Goal: Task Accomplishment & Management: Complete application form

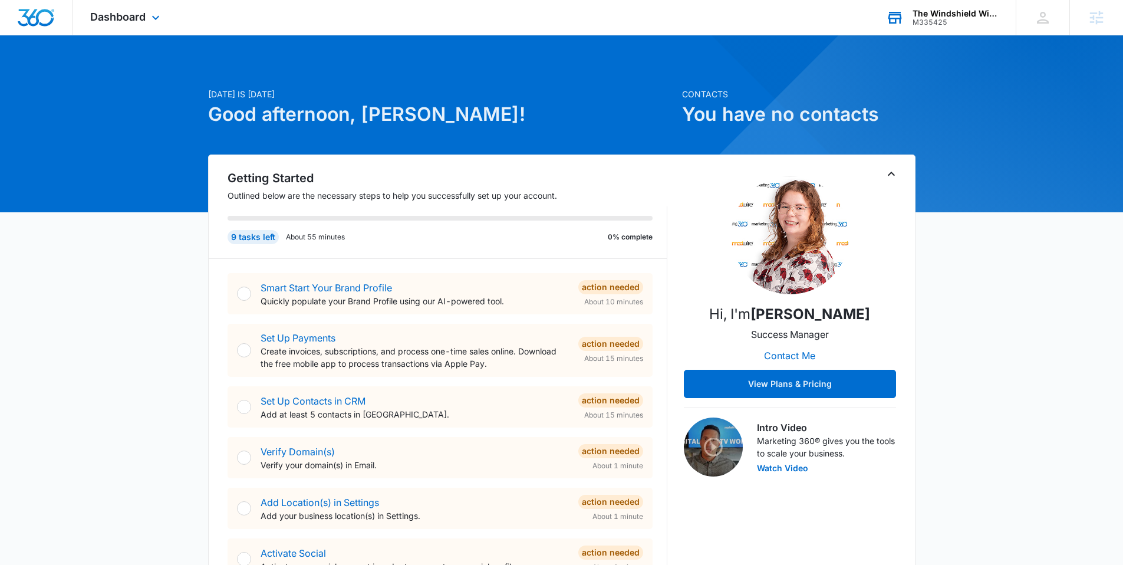
click at [967, 16] on div "The Windshield Wiperdiaper" at bounding box center [956, 13] width 86 height 9
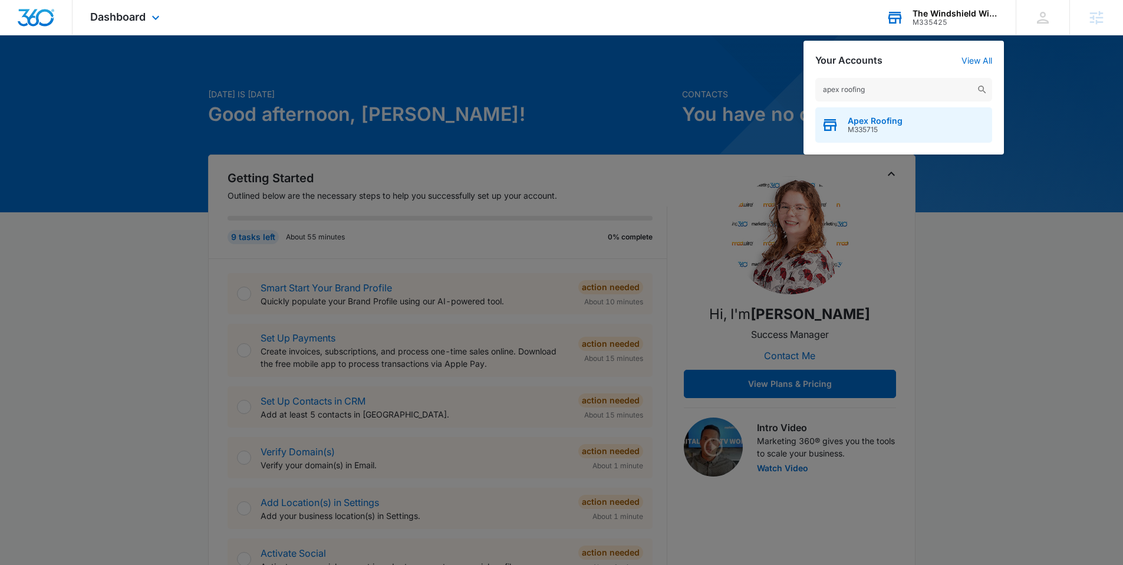
type input "apex roofing"
click at [867, 118] on span "Apex Roofing" at bounding box center [875, 120] width 55 height 9
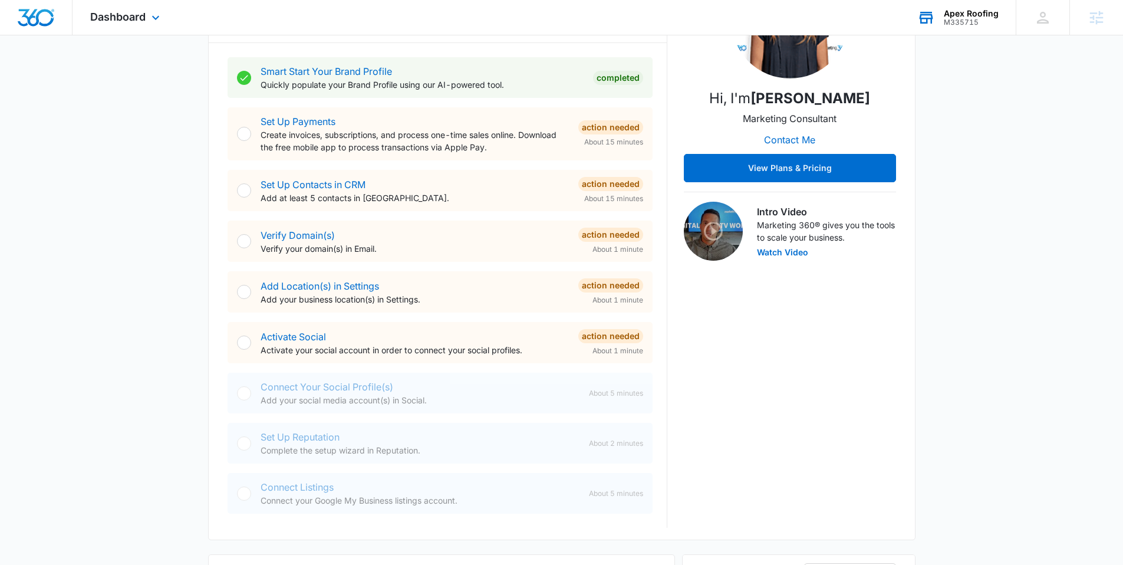
scroll to position [224, 0]
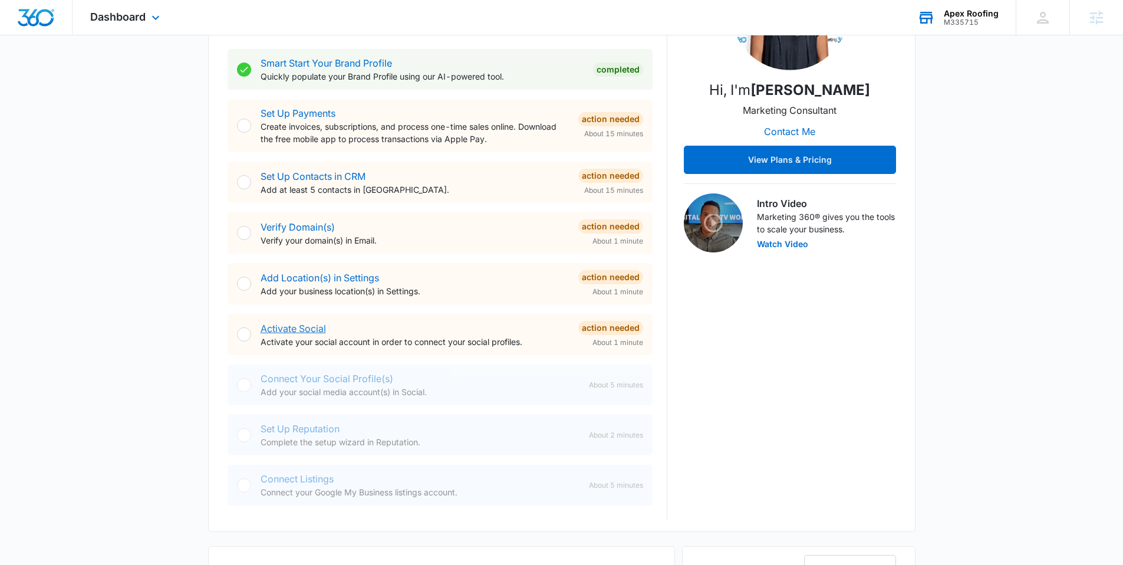
click at [292, 324] on link "Activate Social" at bounding box center [293, 329] width 65 height 12
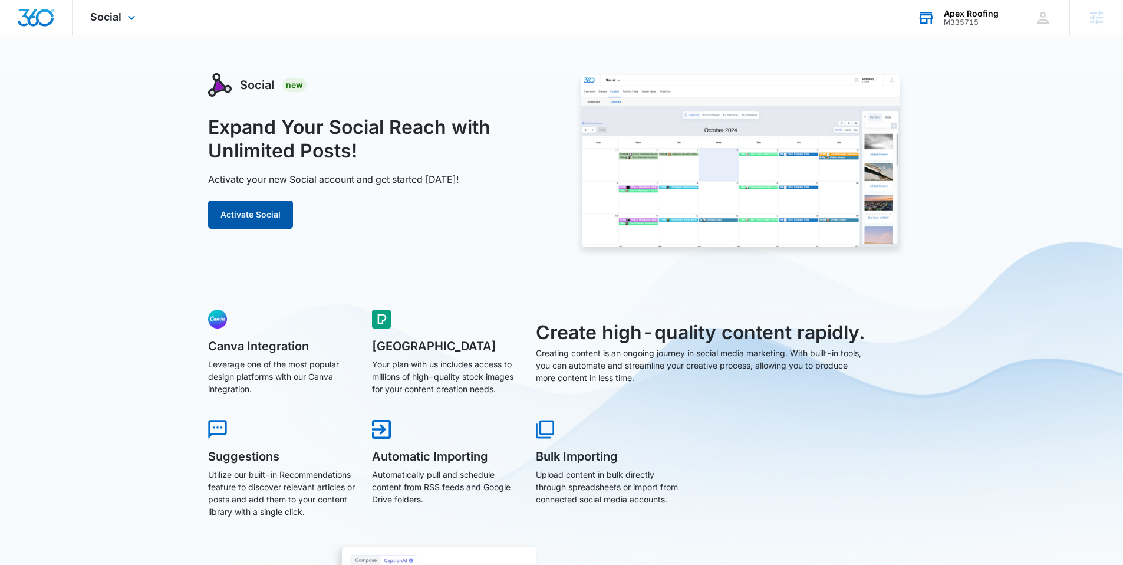
click at [262, 212] on button "Activate Social" at bounding box center [250, 214] width 85 height 28
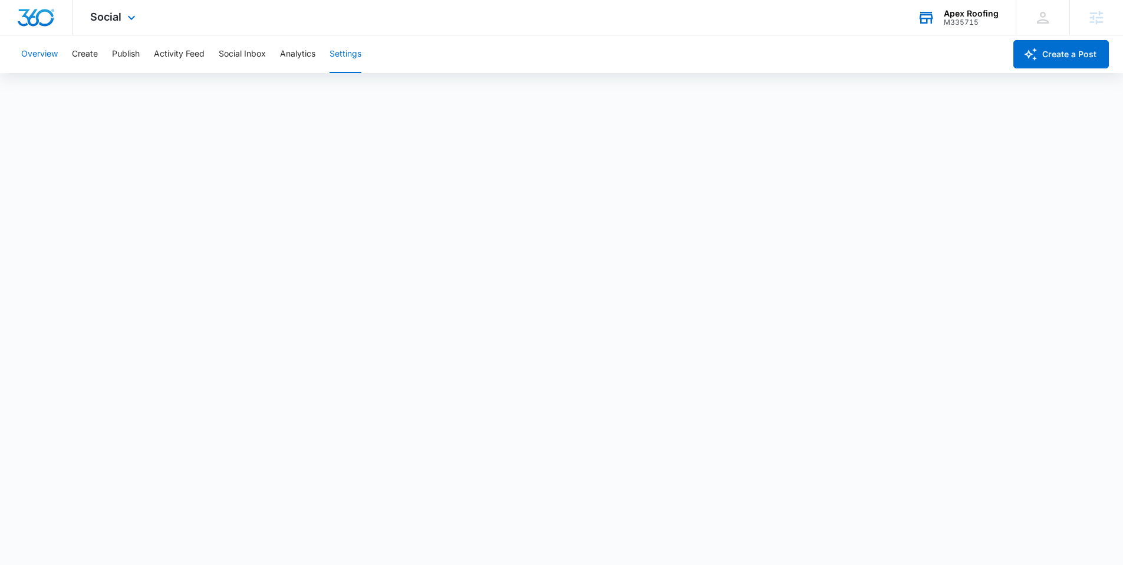
click at [45, 52] on button "Overview" at bounding box center [39, 54] width 37 height 38
click at [249, 55] on button "Social Inbox" at bounding box center [242, 54] width 47 height 38
click at [309, 58] on button "Analytics" at bounding box center [297, 54] width 35 height 38
click at [48, 49] on button "Overview" at bounding box center [39, 54] width 37 height 38
click at [34, 11] on img "Dashboard" at bounding box center [36, 18] width 38 height 18
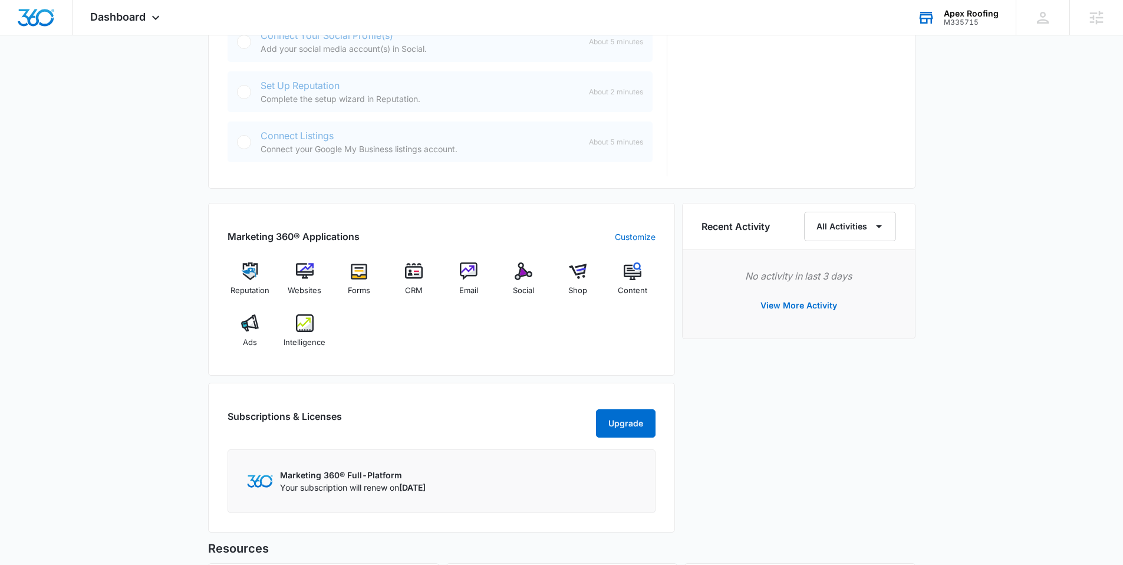
scroll to position [677, 0]
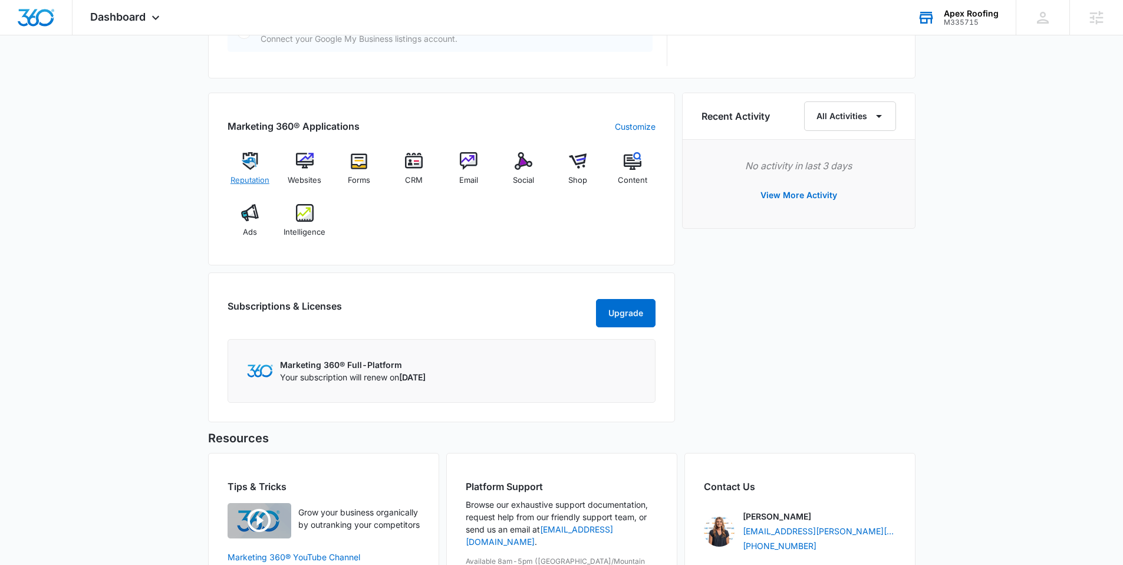
click at [246, 167] on img at bounding box center [250, 161] width 18 height 18
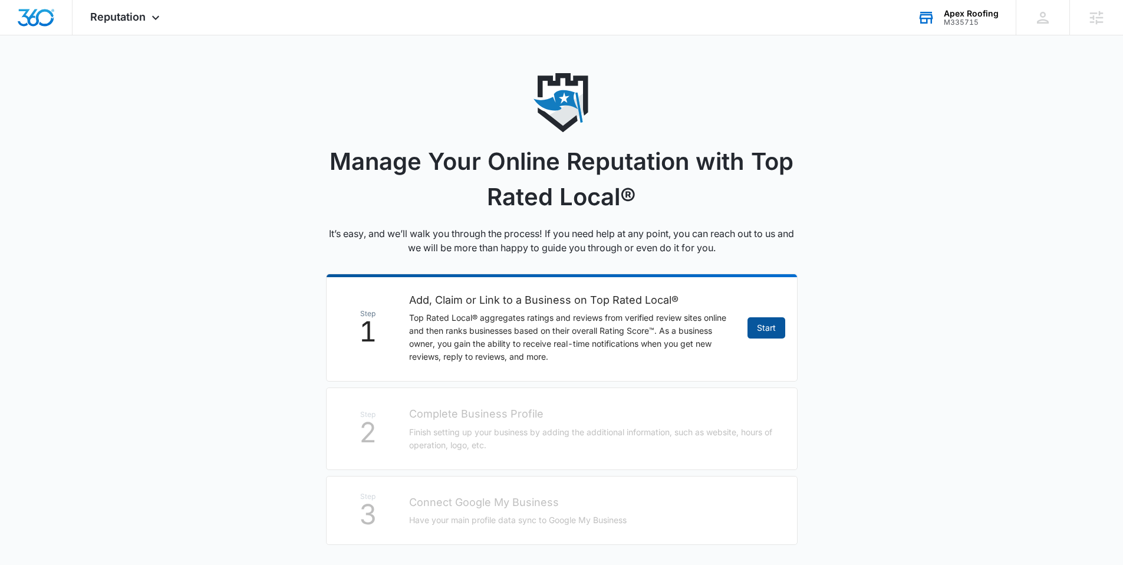
click at [771, 327] on link "Start" at bounding box center [767, 327] width 38 height 21
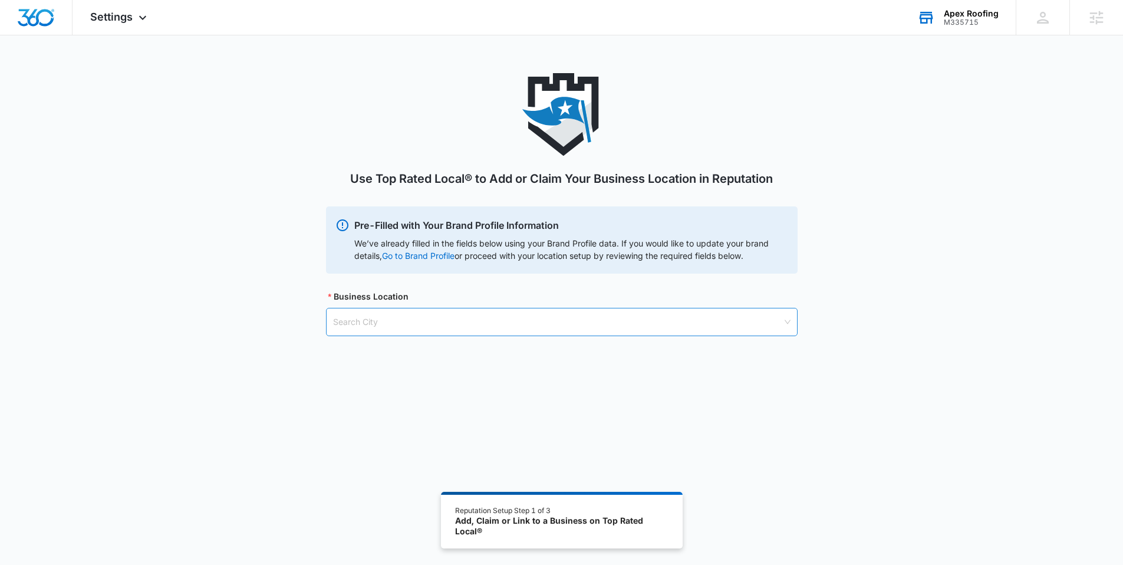
click at [412, 318] on input "search" at bounding box center [557, 321] width 449 height 27
type input "blanchard,ok"
click at [410, 349] on div "Blanchard, OK - USA" at bounding box center [561, 350] width 456 height 13
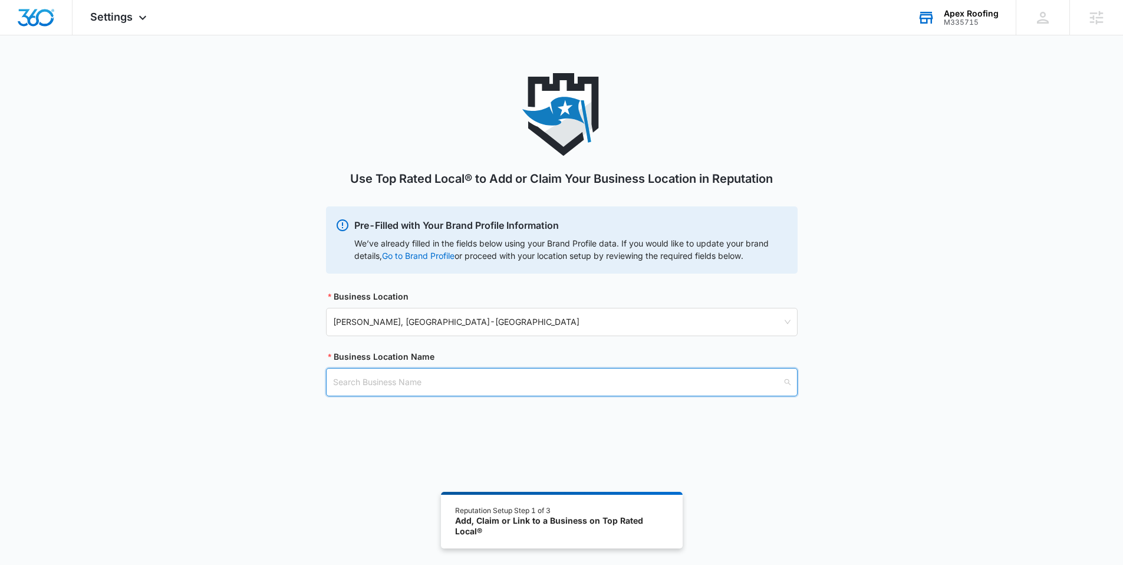
click at [380, 382] on input "search" at bounding box center [557, 382] width 449 height 27
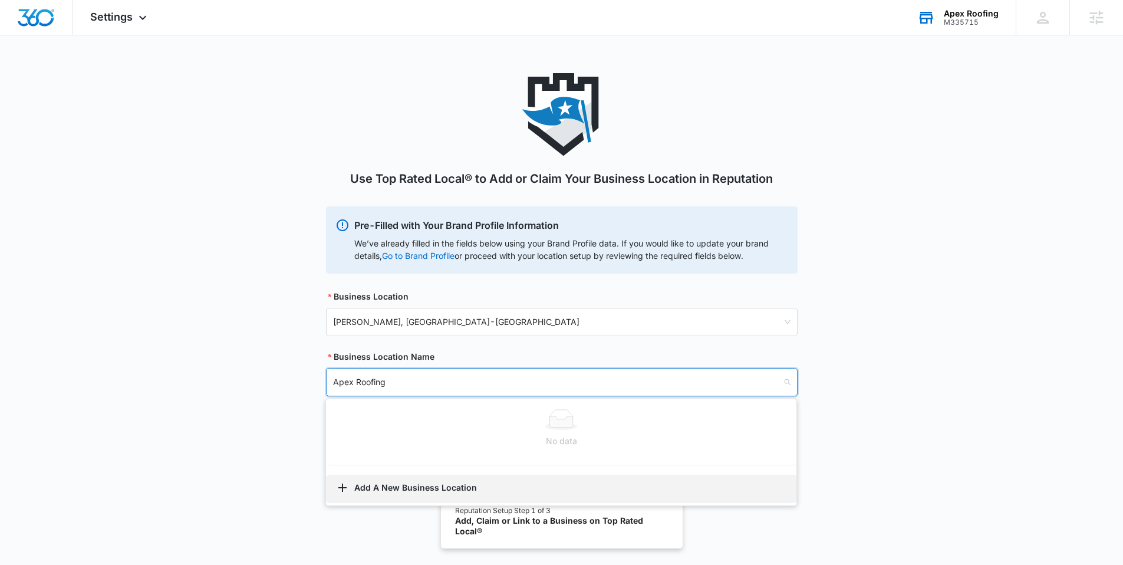
type input "Apex Roofing"
click at [437, 486] on button "Add A New Business Location" at bounding box center [561, 489] width 471 height 28
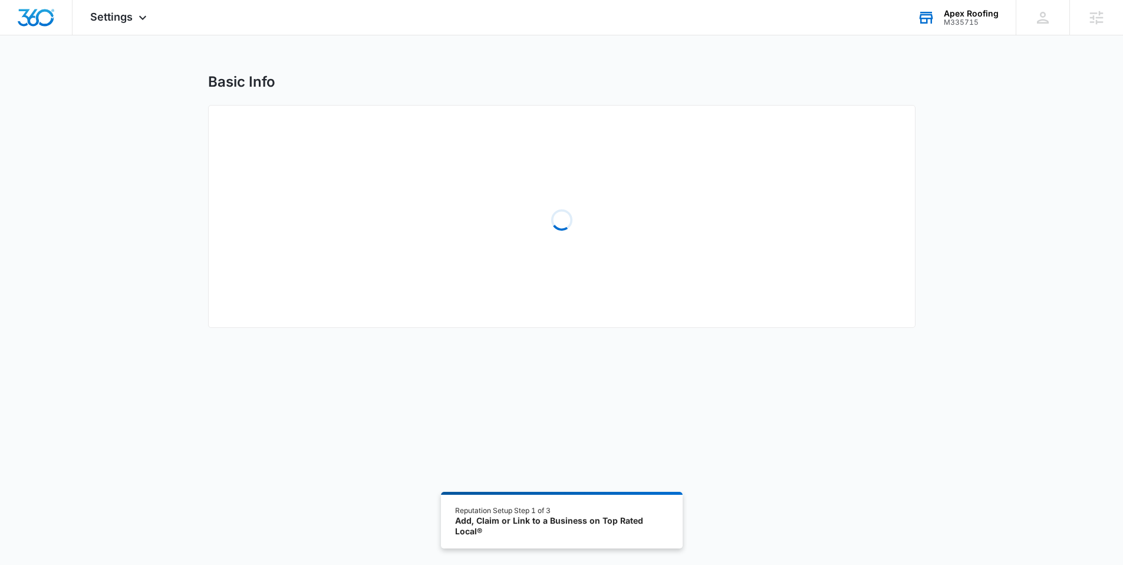
select select "Oklahoma"
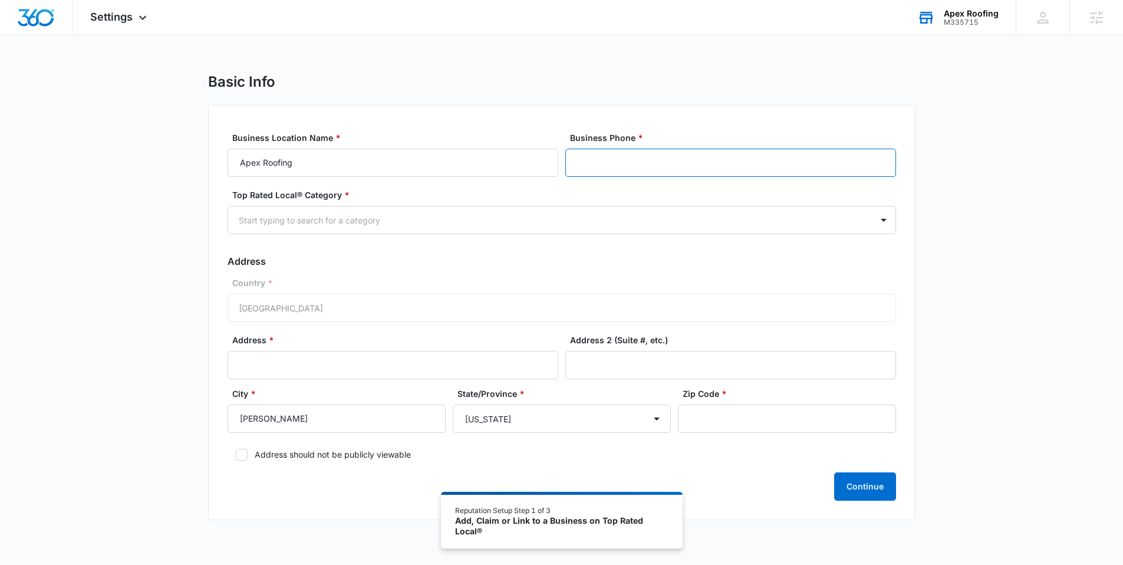
click at [616, 165] on input "Business Phone *" at bounding box center [730, 163] width 331 height 28
paste input "(405) 544-7724"
type input "(405) 544-7724"
click at [302, 220] on div at bounding box center [548, 220] width 618 height 15
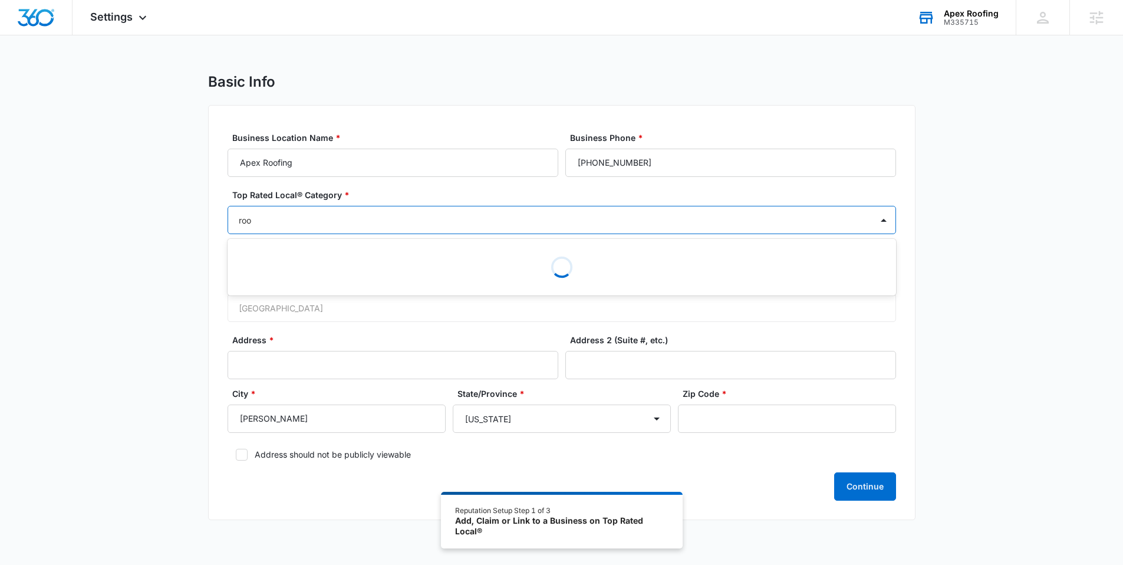
type input "roof"
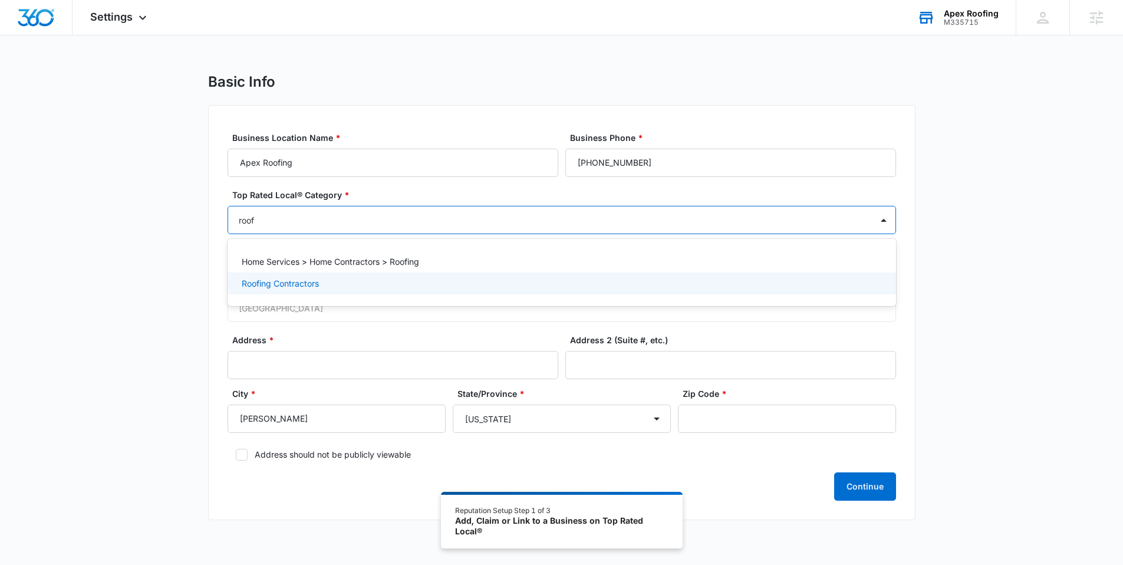
click at [292, 281] on p "Roofing Contractors" at bounding box center [280, 283] width 77 height 12
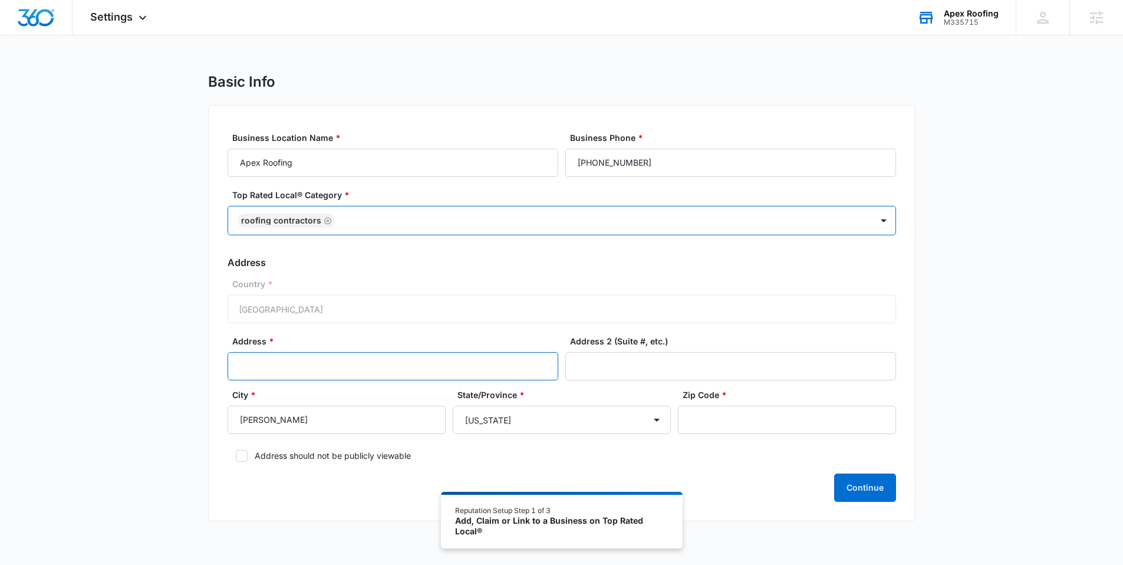
click at [289, 353] on input "Address *" at bounding box center [393, 366] width 331 height 28
paste input "22218 SH-76, Blanchard, OK, United States, Oklahoma"
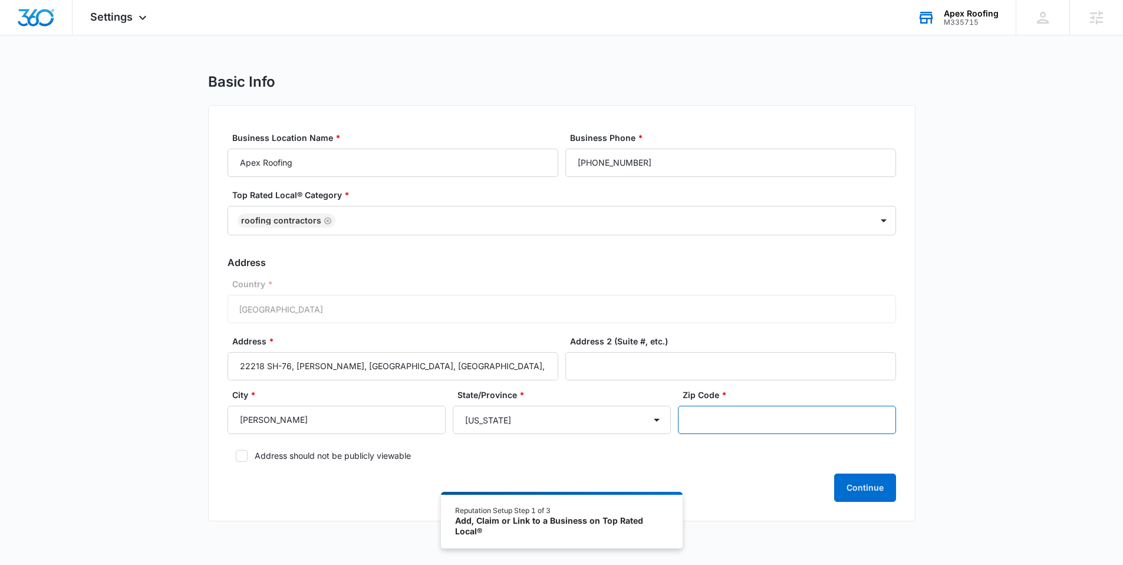
click at [721, 423] on input "Zip Code *" at bounding box center [787, 420] width 218 height 28
drag, startPoint x: 446, startPoint y: 371, endPoint x: 296, endPoint y: 364, distance: 150.5
click at [296, 364] on input "22218 SH-76, Blanchard, OK, United States, Oklahoma" at bounding box center [393, 366] width 331 height 28
type input "22218 SH-76"
click at [298, 473] on div "Continue" at bounding box center [562, 487] width 669 height 28
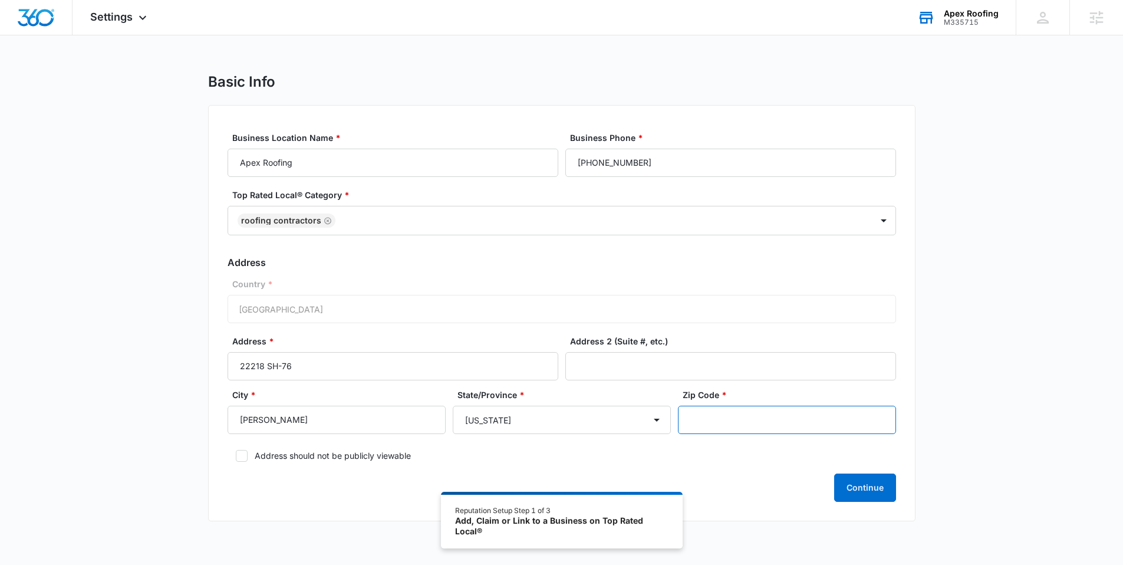
click at [711, 420] on input "Zip Code *" at bounding box center [787, 420] width 218 height 28
click at [753, 409] on input "Zip Code *" at bounding box center [787, 420] width 218 height 28
type input "73010"
click at [866, 488] on button "Continue" at bounding box center [865, 487] width 62 height 28
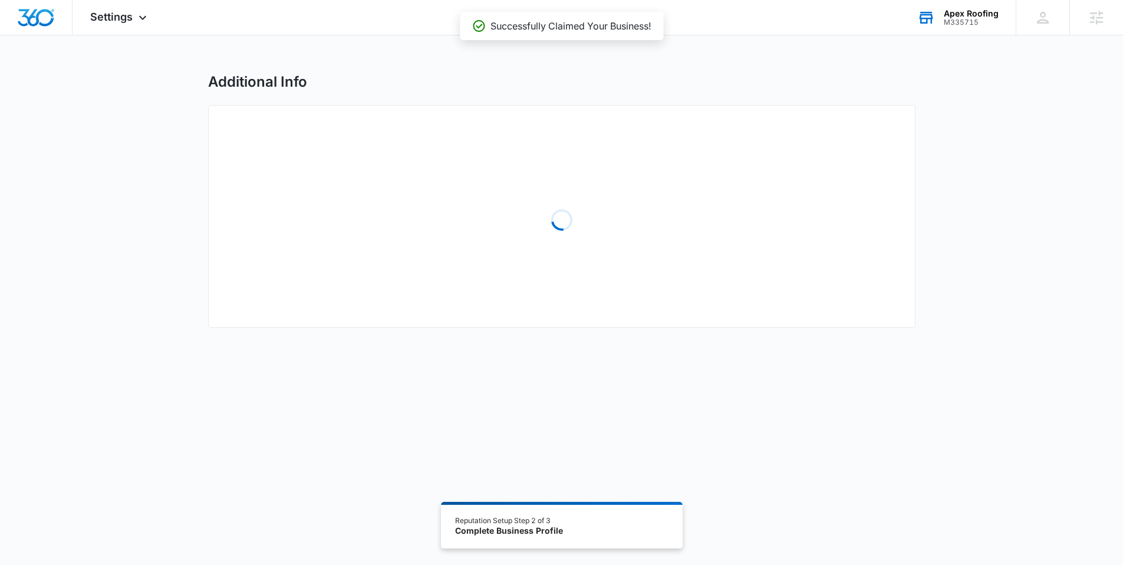
select select "2024"
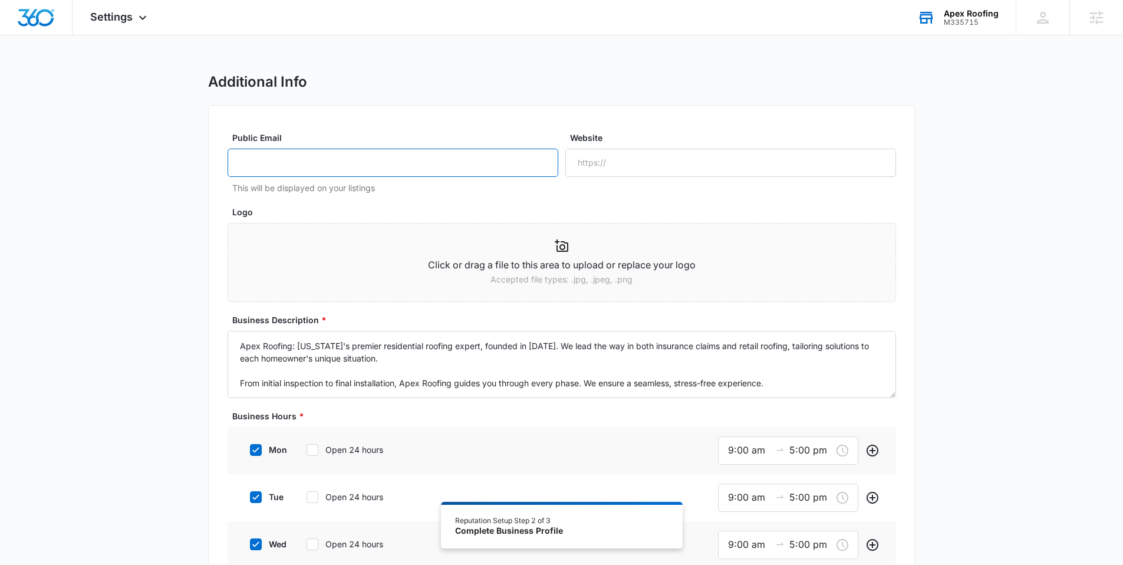
click at [311, 166] on input "Public Email" at bounding box center [393, 163] width 331 height 28
paste input "Austin@apexroofs.net"
click at [604, 164] on input "Website" at bounding box center [730, 163] width 331 height 28
click at [262, 162] on input "Austin@apexroofs.net" at bounding box center [393, 163] width 331 height 28
type input "info@apexroofs.net"
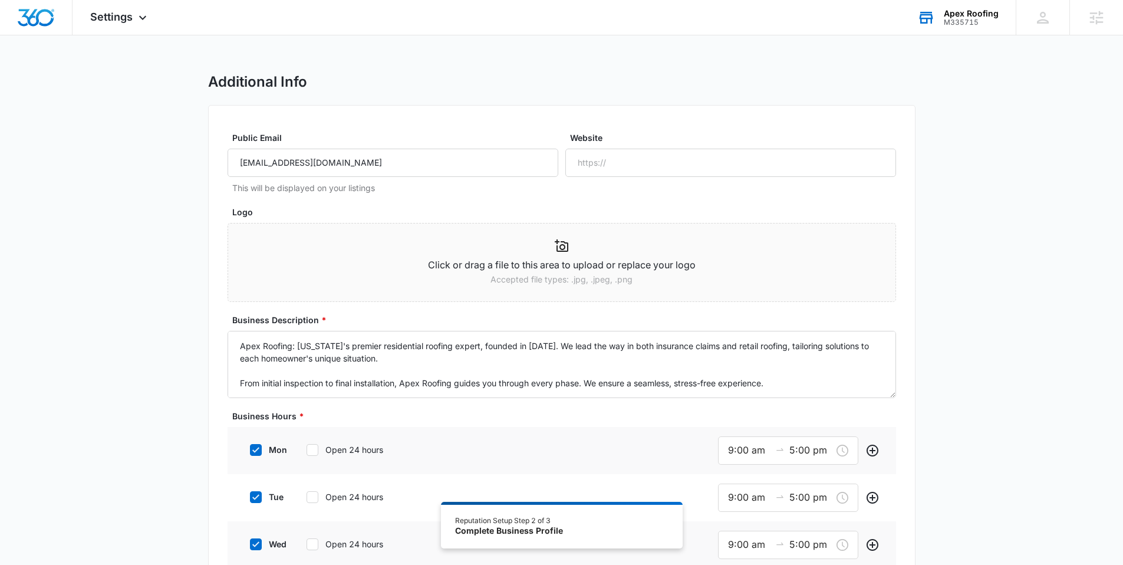
click at [617, 167] on input "Website" at bounding box center [730, 163] width 331 height 28
type input "https://apexroofs.net"
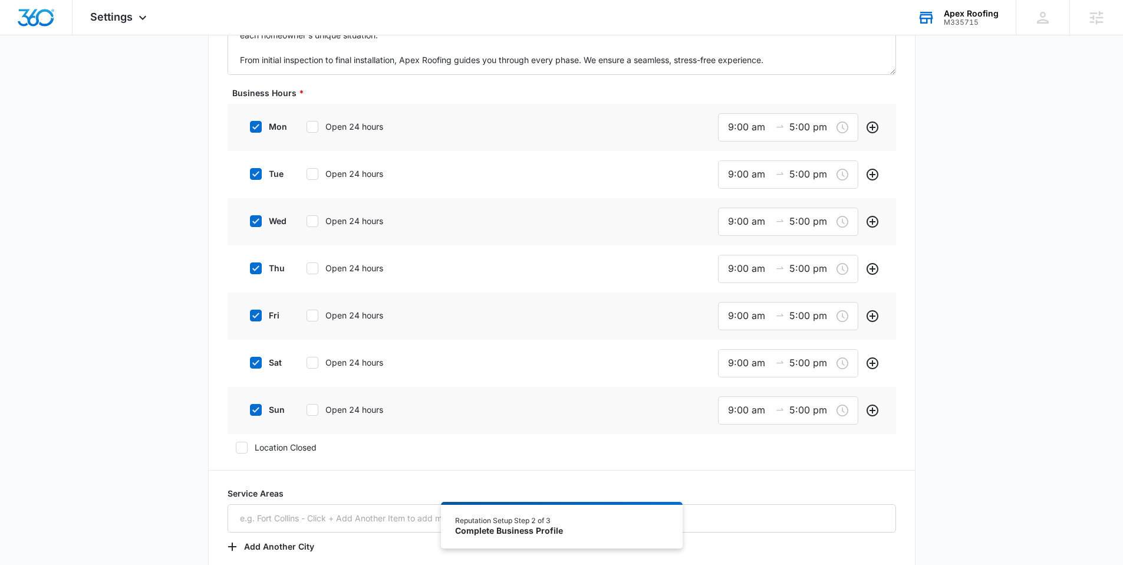
scroll to position [324, 0]
click at [259, 410] on icon at bounding box center [256, 408] width 11 height 11
click at [250, 410] on input "sun" at bounding box center [246, 408] width 8 height 8
checkbox input "false"
click at [729, 129] on input "9:00 am" at bounding box center [749, 126] width 42 height 15
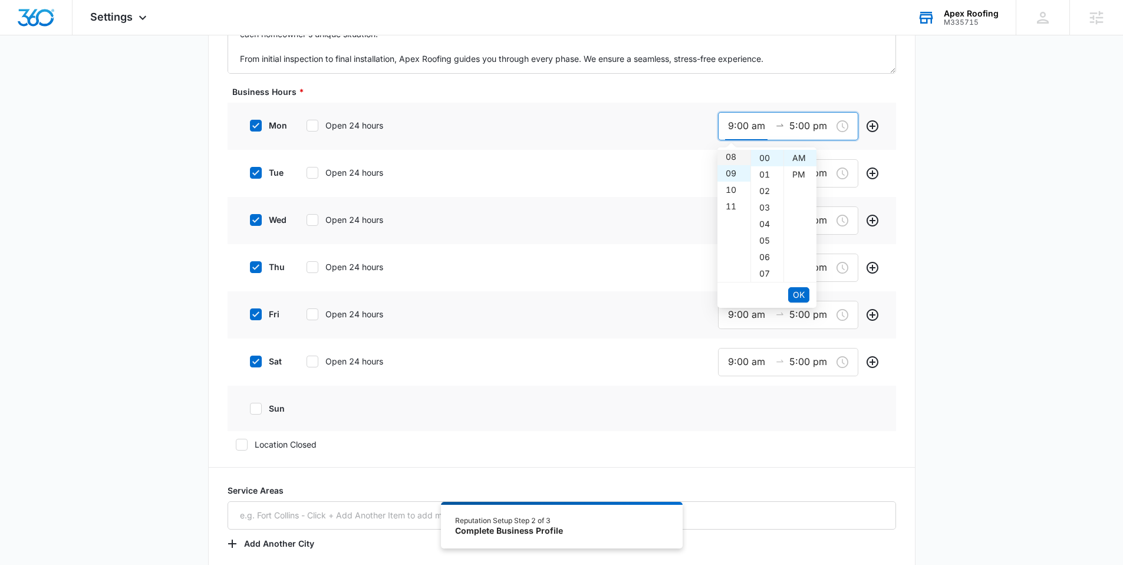
click at [731, 153] on div "08" at bounding box center [734, 157] width 33 height 17
type input "8:00 am"
click at [800, 286] on li "OK" at bounding box center [798, 295] width 21 height 20
click at [800, 290] on span "OK" at bounding box center [799, 294] width 12 height 13
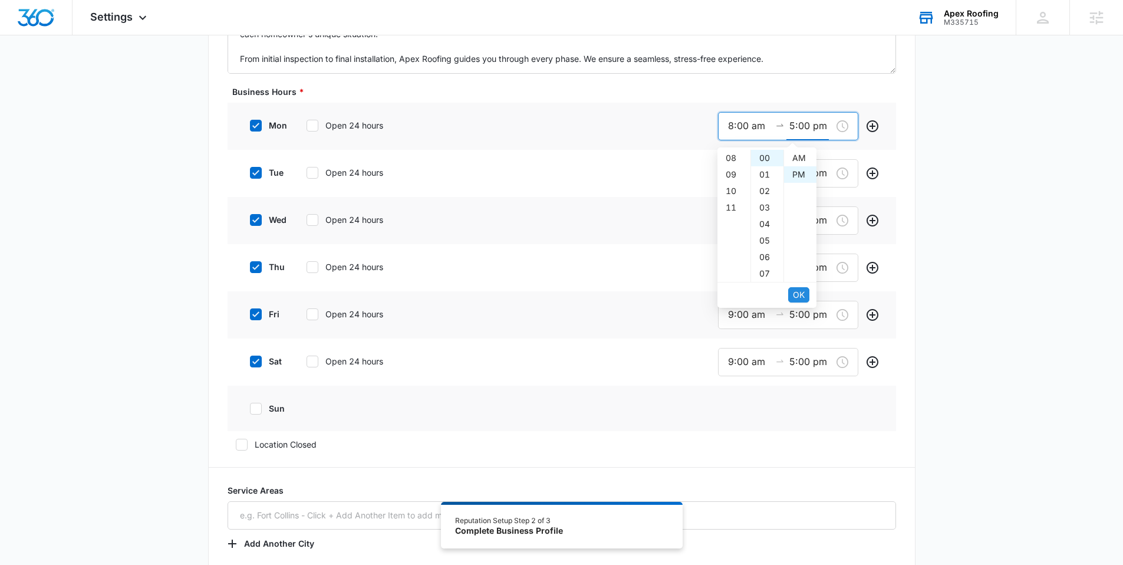
scroll to position [17, 0]
click at [732, 181] on div "06" at bounding box center [734, 174] width 33 height 17
type input "6:00 pm"
click at [800, 295] on span "OK" at bounding box center [799, 294] width 12 height 13
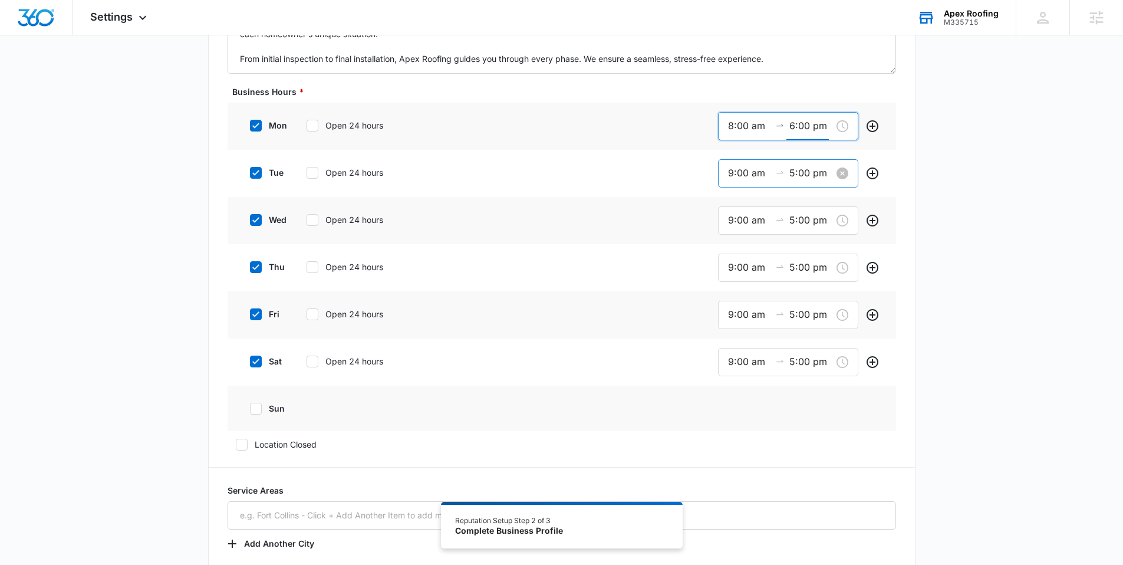
click at [738, 173] on input "9:00 am" at bounding box center [749, 173] width 42 height 15
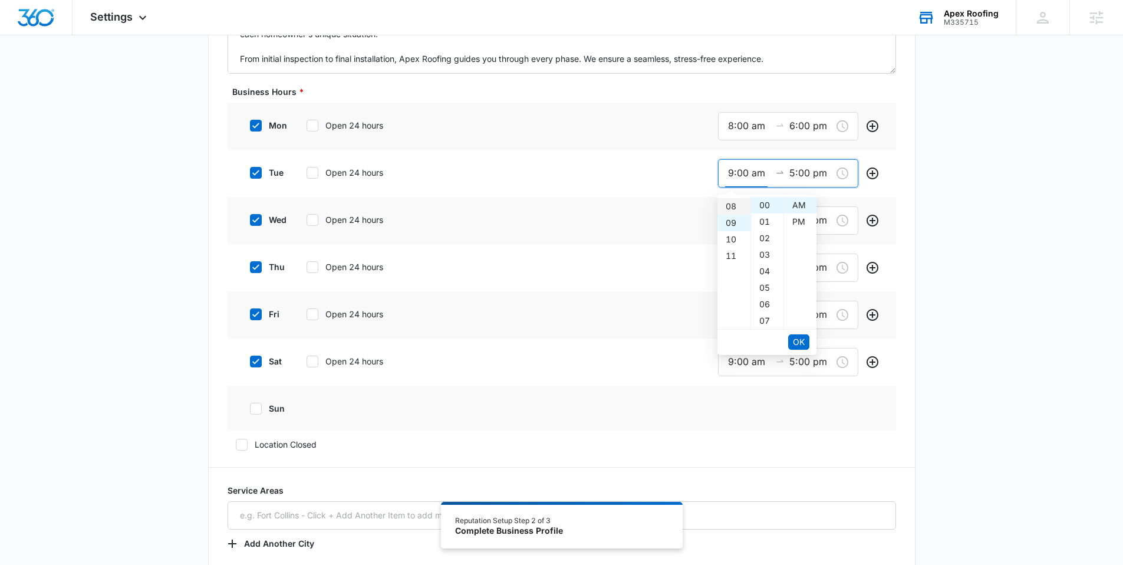
click at [733, 210] on div "08" at bounding box center [734, 206] width 33 height 17
type input "8:00 am"
click at [794, 338] on span "OK" at bounding box center [799, 341] width 12 height 13
click at [733, 222] on div "06" at bounding box center [734, 221] width 33 height 17
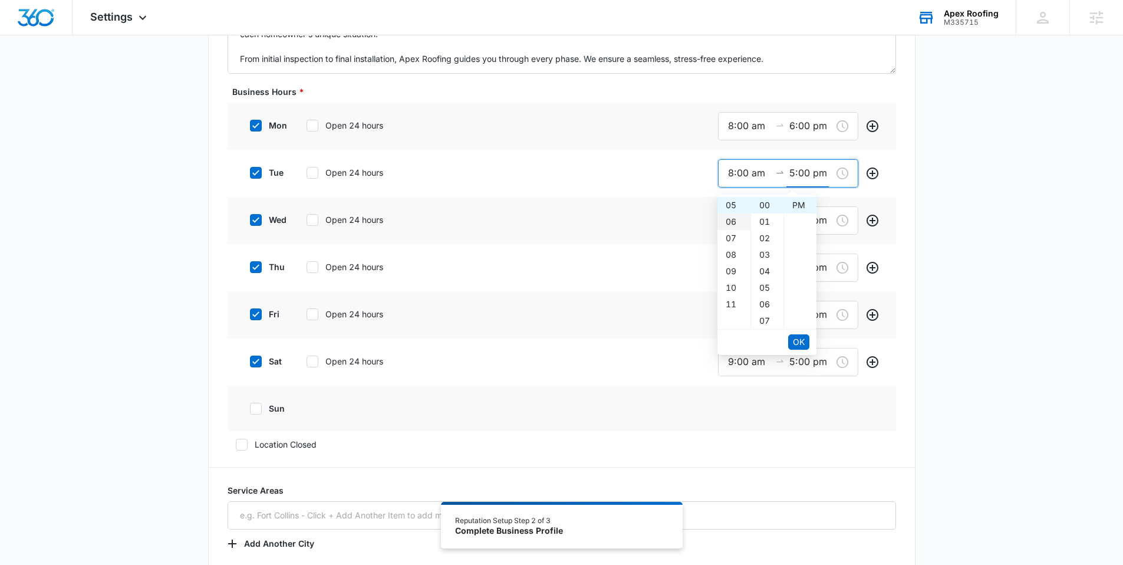
type input "6:00 pm"
click at [799, 343] on span "OK" at bounding box center [799, 341] width 12 height 13
click at [742, 220] on input "9:00 am" at bounding box center [749, 220] width 42 height 15
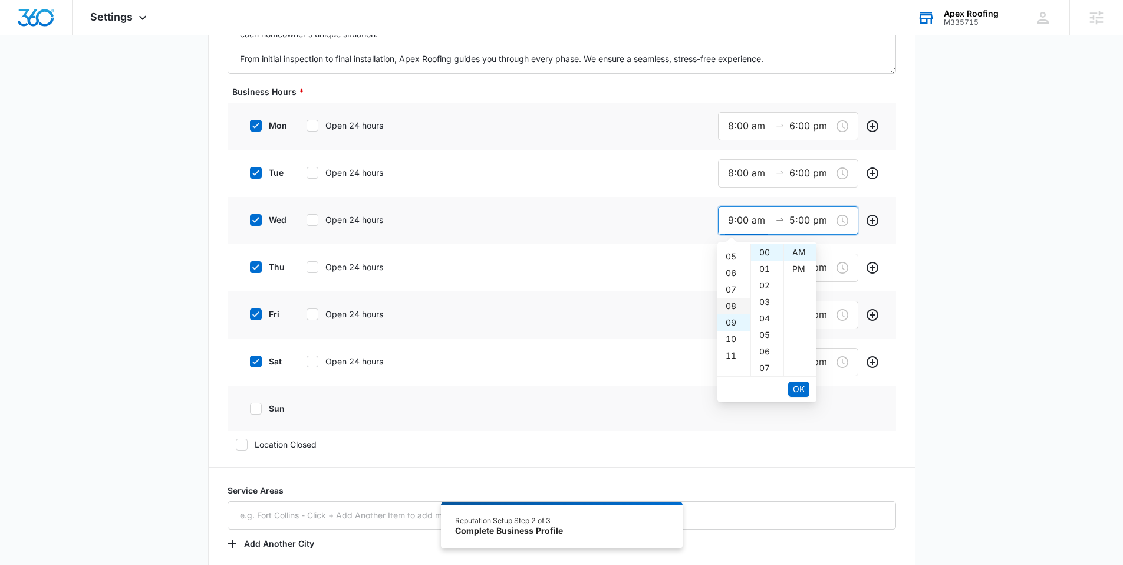
click at [734, 302] on div "08" at bounding box center [734, 306] width 33 height 17
type input "8:00 am"
click at [797, 215] on input "5:00 pm" at bounding box center [811, 220] width 42 height 15
click at [738, 272] on div "06" at bounding box center [734, 269] width 33 height 17
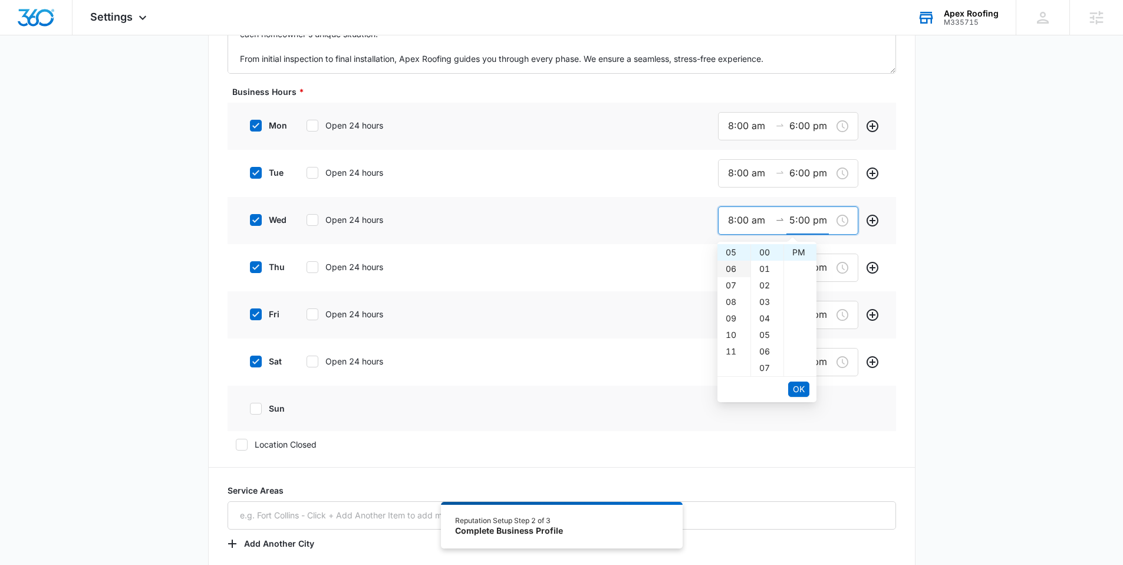
type input "6:00 pm"
click at [801, 387] on span "OK" at bounding box center [799, 389] width 12 height 13
click at [746, 264] on input "9:00 am" at bounding box center [749, 267] width 42 height 15
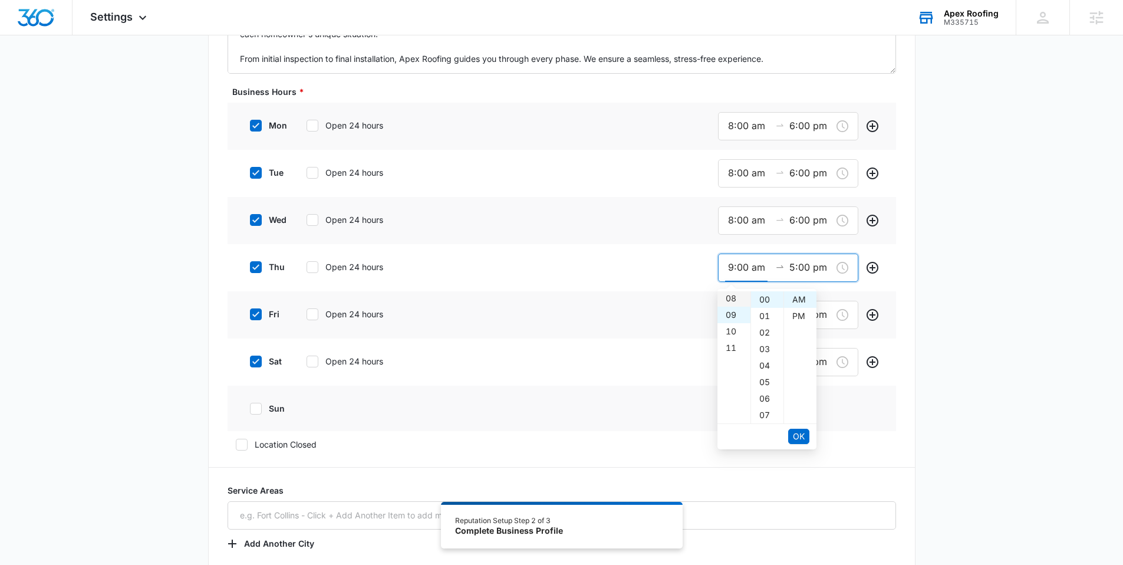
click at [734, 301] on div "08" at bounding box center [734, 298] width 33 height 17
type input "8:00 am"
click at [796, 432] on span "OK" at bounding box center [799, 436] width 12 height 13
click at [733, 314] on div "06" at bounding box center [734, 316] width 33 height 17
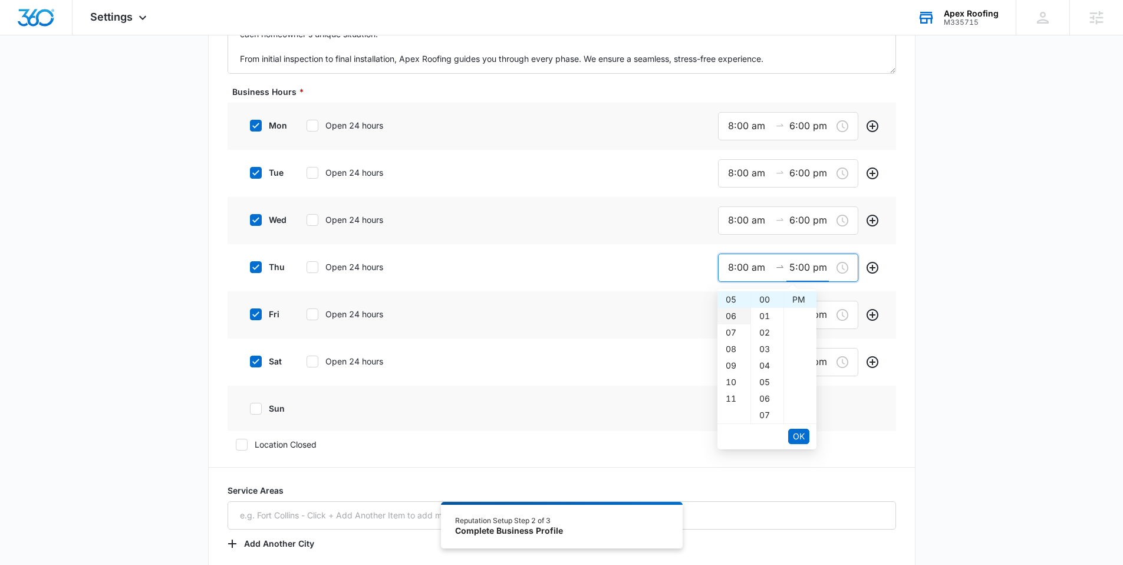
type input "6:00 pm"
click at [798, 435] on span "OK" at bounding box center [799, 436] width 12 height 13
click at [725, 315] on div "9:00 am 5:00 pm" at bounding box center [788, 315] width 140 height 28
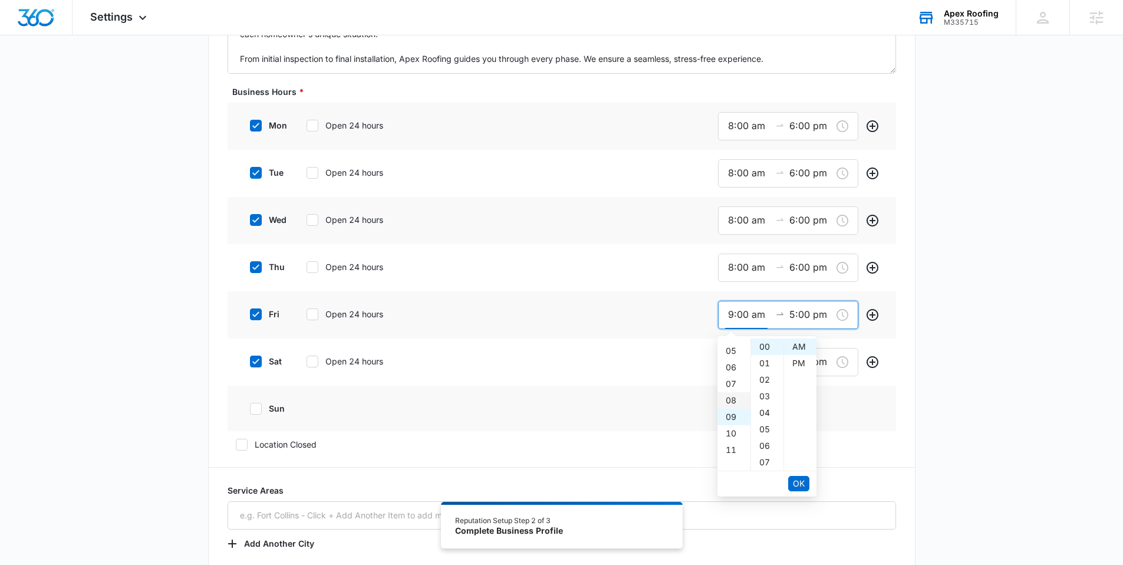
click at [730, 404] on div "08" at bounding box center [734, 400] width 33 height 17
type input "8:00 am"
click at [800, 482] on span "OK" at bounding box center [799, 483] width 12 height 13
click at [731, 359] on div "06" at bounding box center [734, 363] width 33 height 17
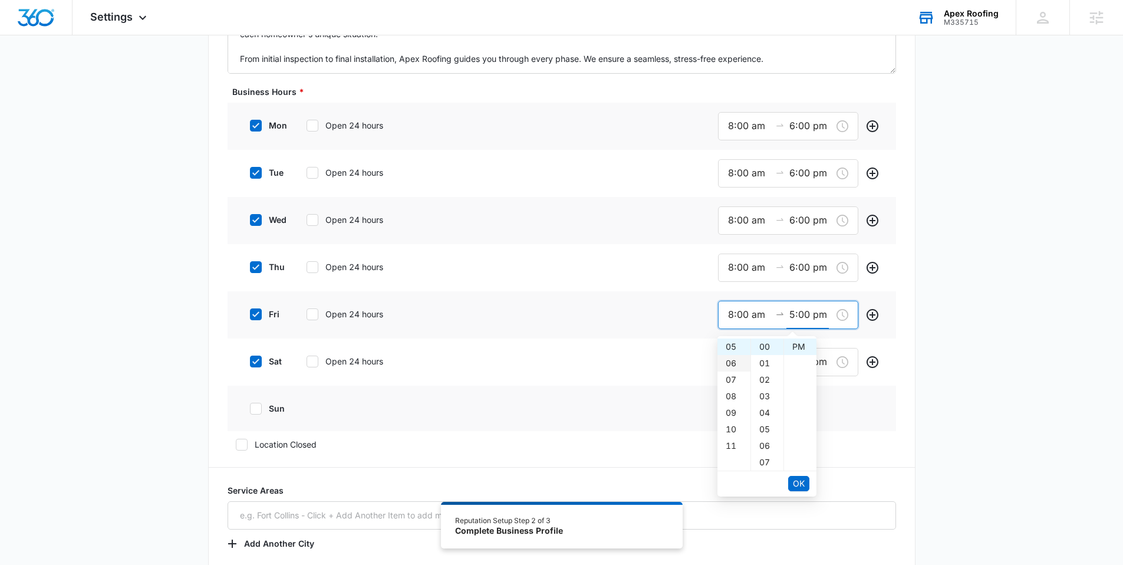
type input "6:00 pm"
click at [797, 475] on li "OK" at bounding box center [798, 483] width 21 height 20
click at [798, 479] on span "OK" at bounding box center [799, 483] width 12 height 13
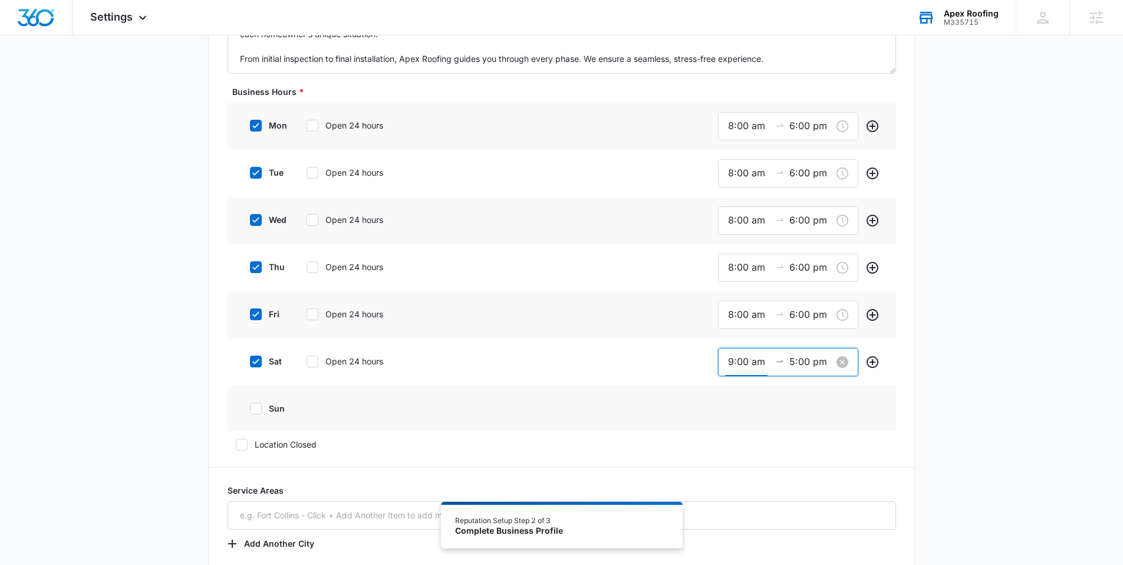
click at [737, 369] on input "9:00 am" at bounding box center [749, 361] width 42 height 15
click at [735, 396] on div "08" at bounding box center [734, 395] width 33 height 17
type input "8:00 am"
click at [794, 532] on span "OK" at bounding box center [799, 530] width 12 height 13
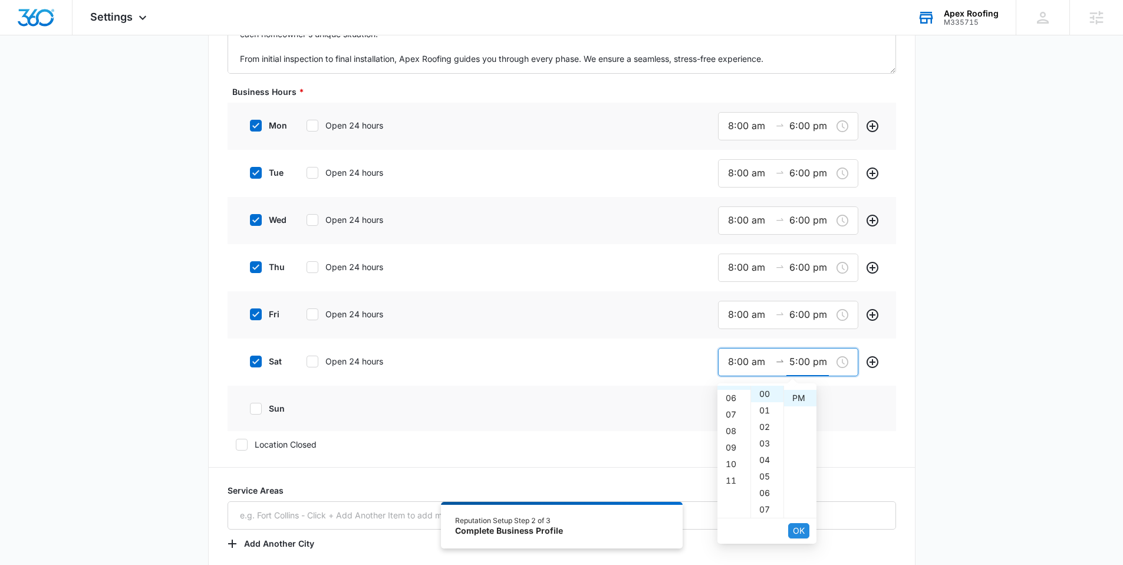
scroll to position [17, 0]
click at [734, 415] on div "06" at bounding box center [734, 410] width 33 height 17
type input "6:00 pm"
click at [801, 528] on span "OK" at bounding box center [799, 530] width 12 height 13
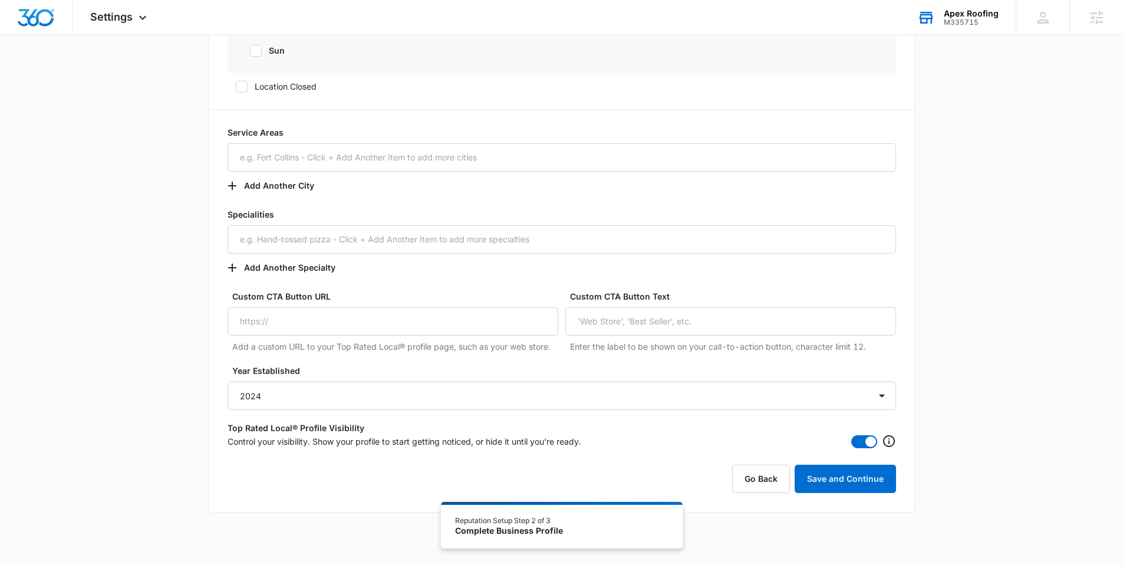
scroll to position [682, 0]
click at [831, 483] on button "Save and Continue" at bounding box center [845, 479] width 101 height 28
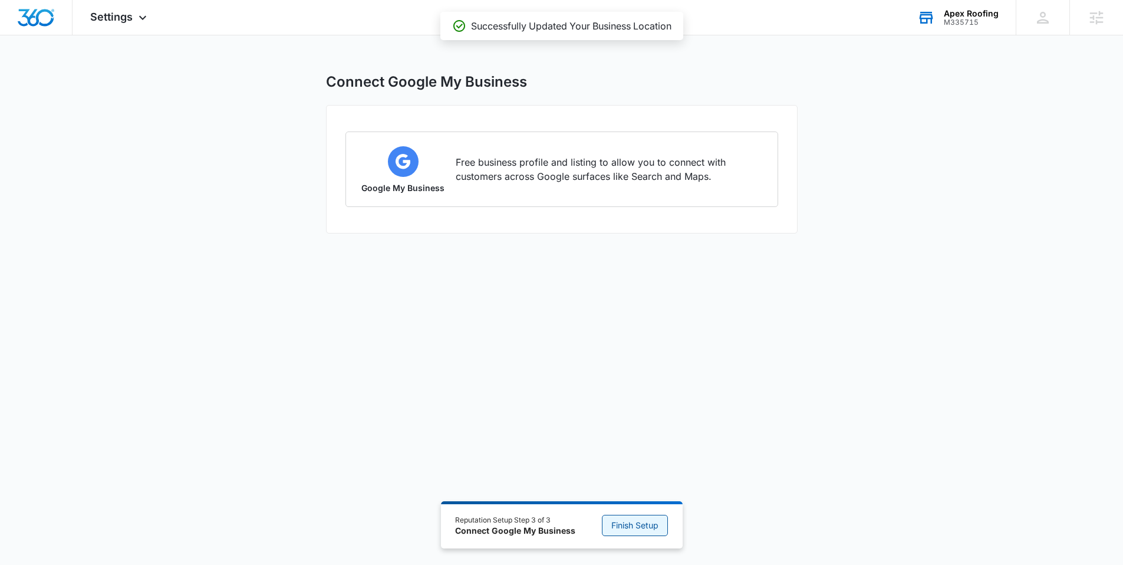
click at [623, 528] on span "Finish Setup" at bounding box center [634, 525] width 47 height 13
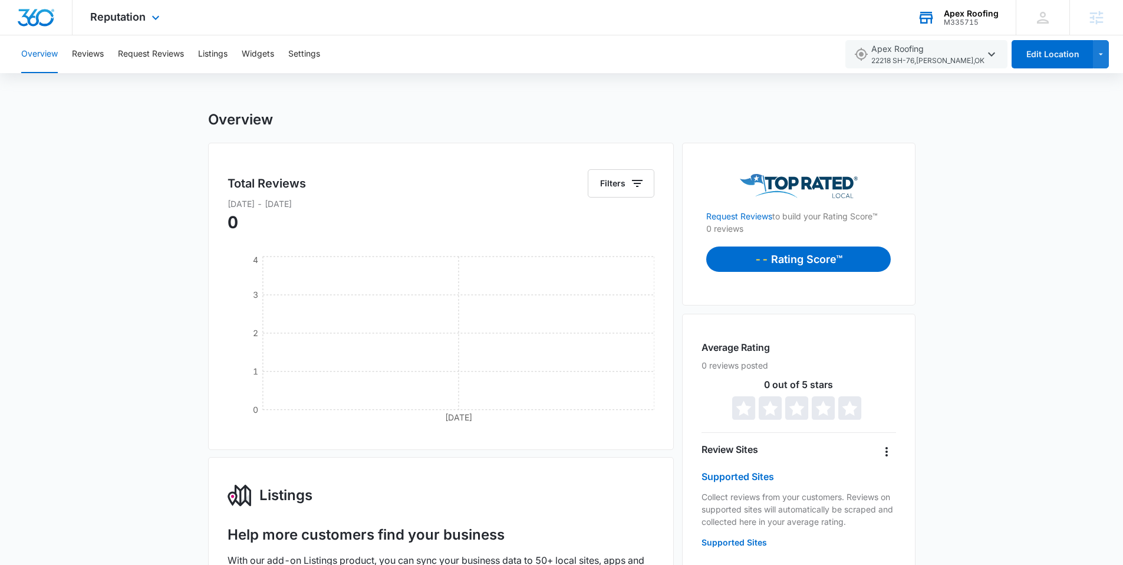
click at [37, 18] on img "Dashboard" at bounding box center [36, 18] width 38 height 18
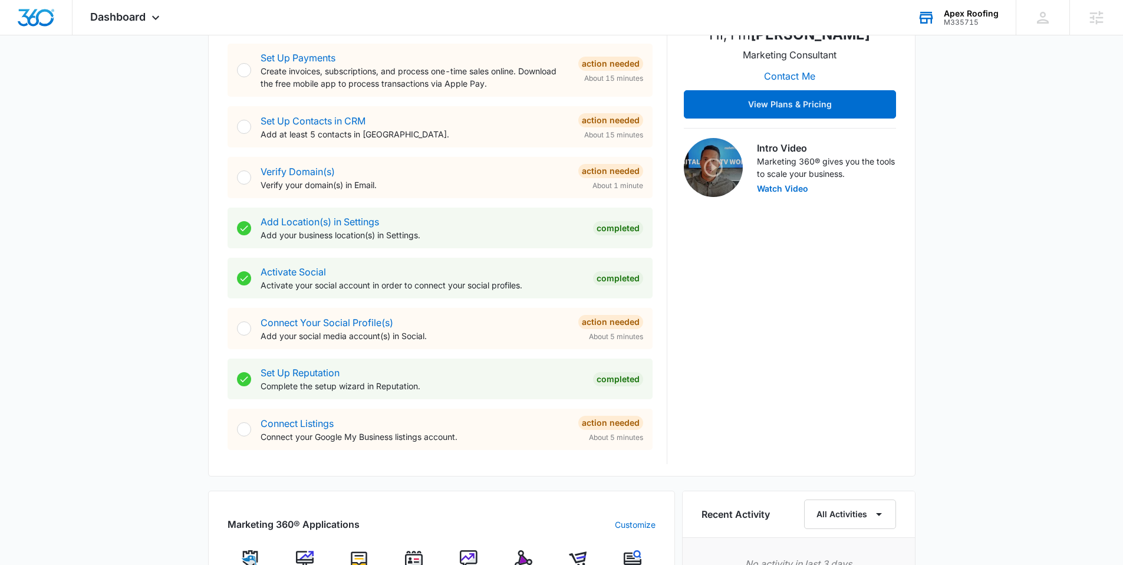
scroll to position [285, 0]
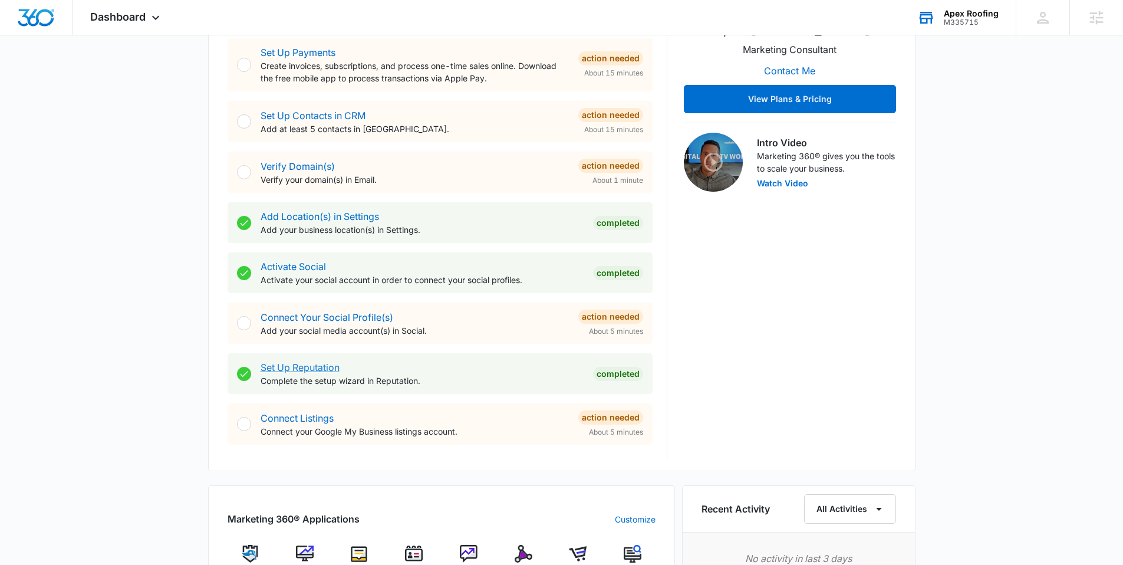
click at [317, 366] on link "Set Up Reputation" at bounding box center [300, 367] width 79 height 12
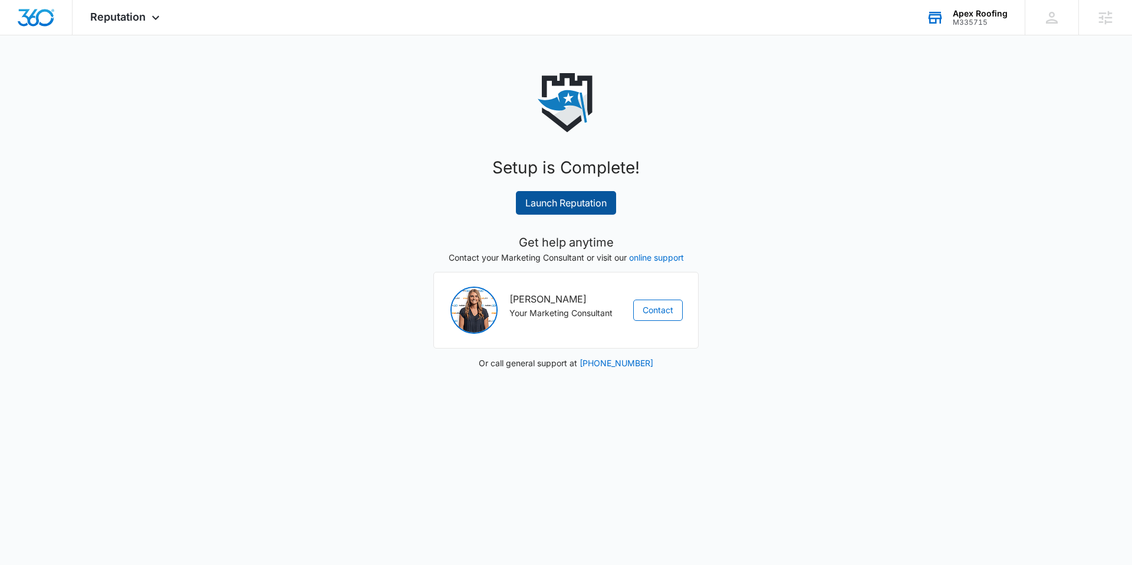
click at [574, 204] on link "Launch Reputation" at bounding box center [566, 203] width 100 height 24
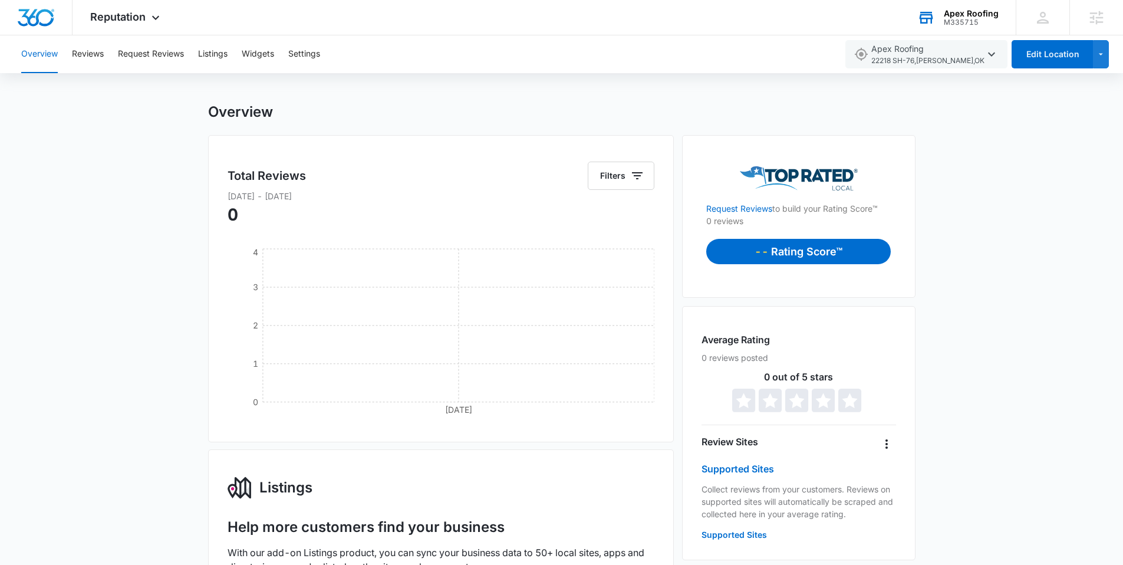
scroll to position [8, 0]
click at [173, 48] on button "Request Reviews" at bounding box center [151, 54] width 66 height 38
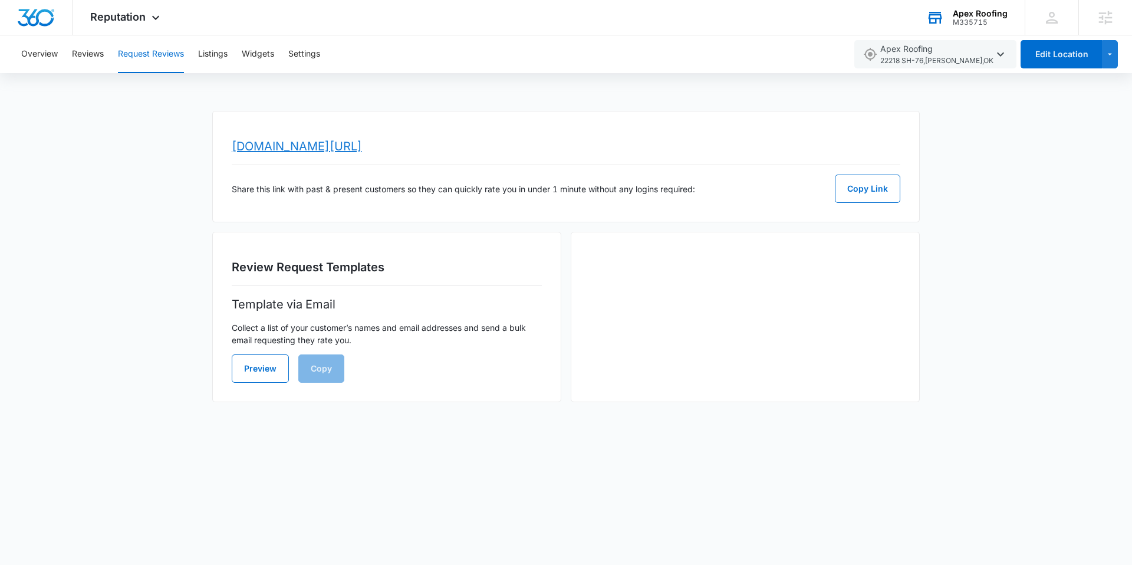
click at [335, 143] on link "[DOMAIN_NAME][URL]" at bounding box center [297, 146] width 130 height 14
click at [308, 54] on button "Settings" at bounding box center [304, 54] width 32 height 38
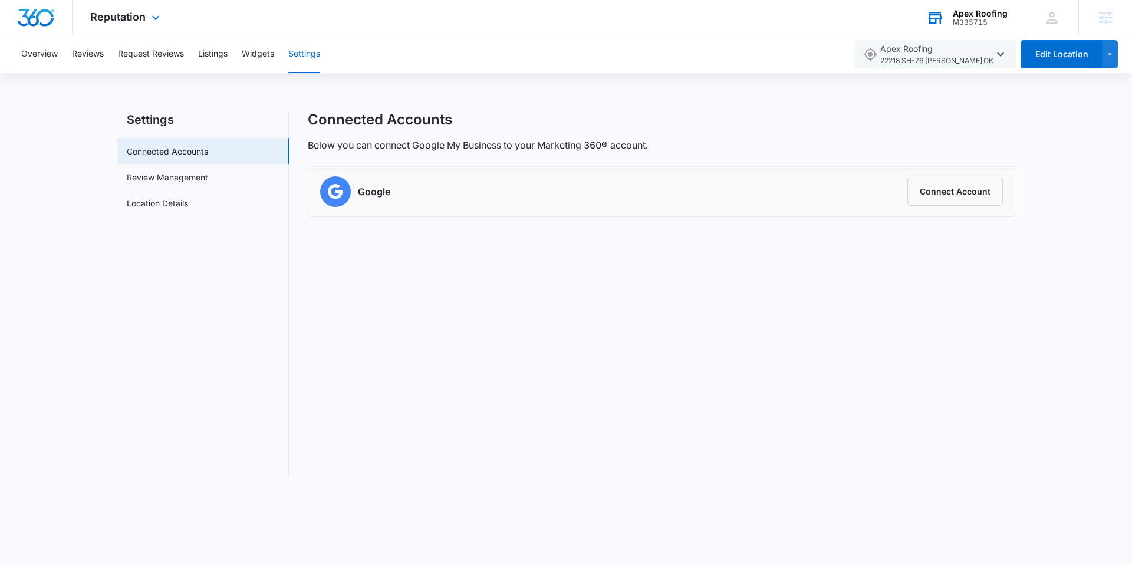
click at [33, 19] on img "Dashboard" at bounding box center [36, 18] width 38 height 18
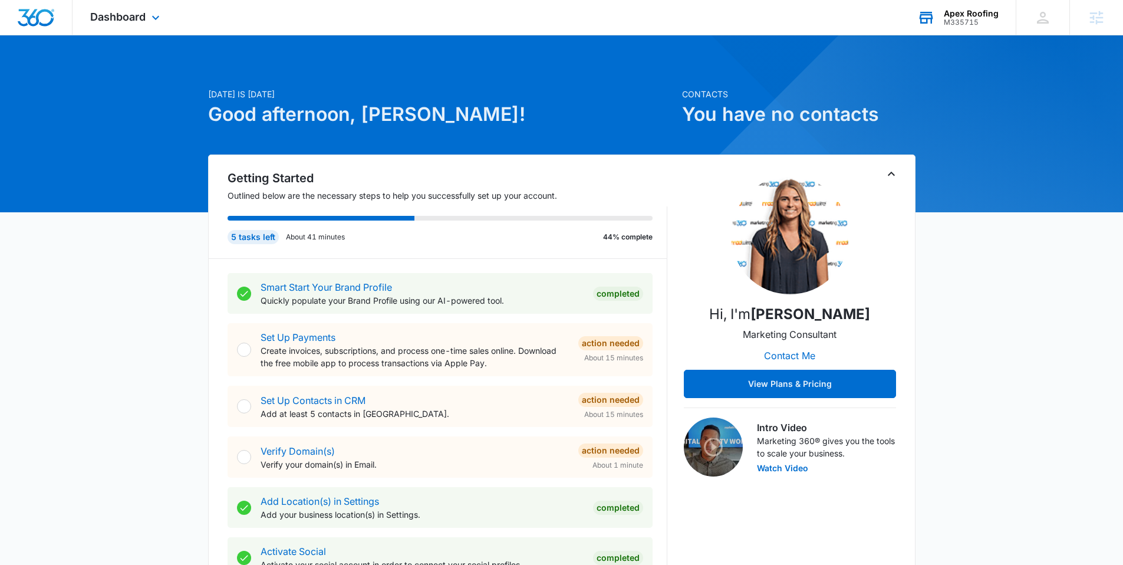
click at [154, 28] on div "Dashboard Apps Reputation Websites Forms CRM Email Social Shop Content Ads Inte…" at bounding box center [127, 17] width 108 height 35
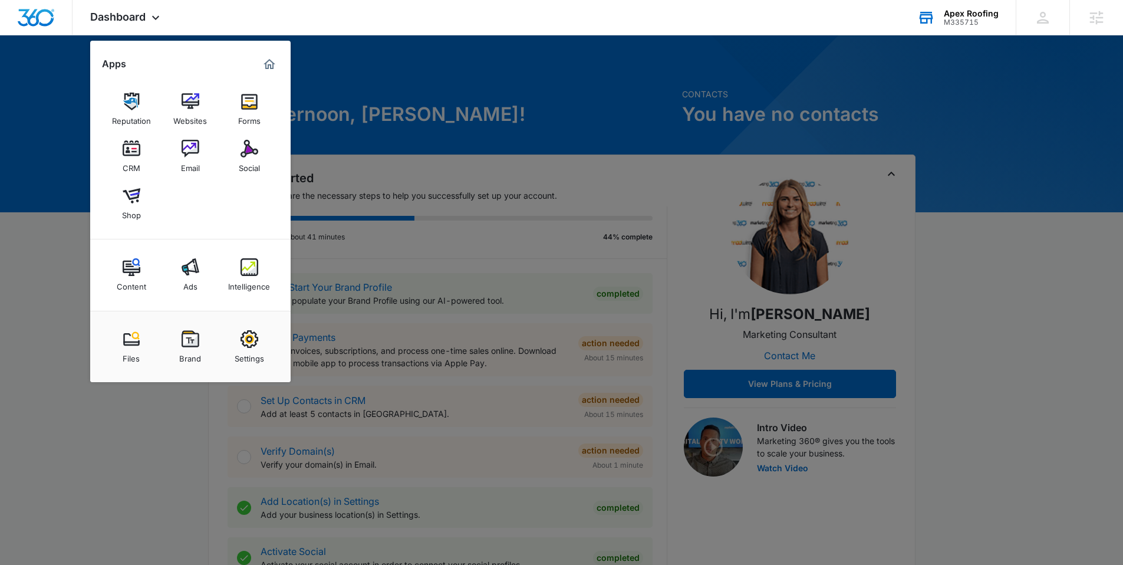
click at [473, 115] on div at bounding box center [561, 282] width 1123 height 565
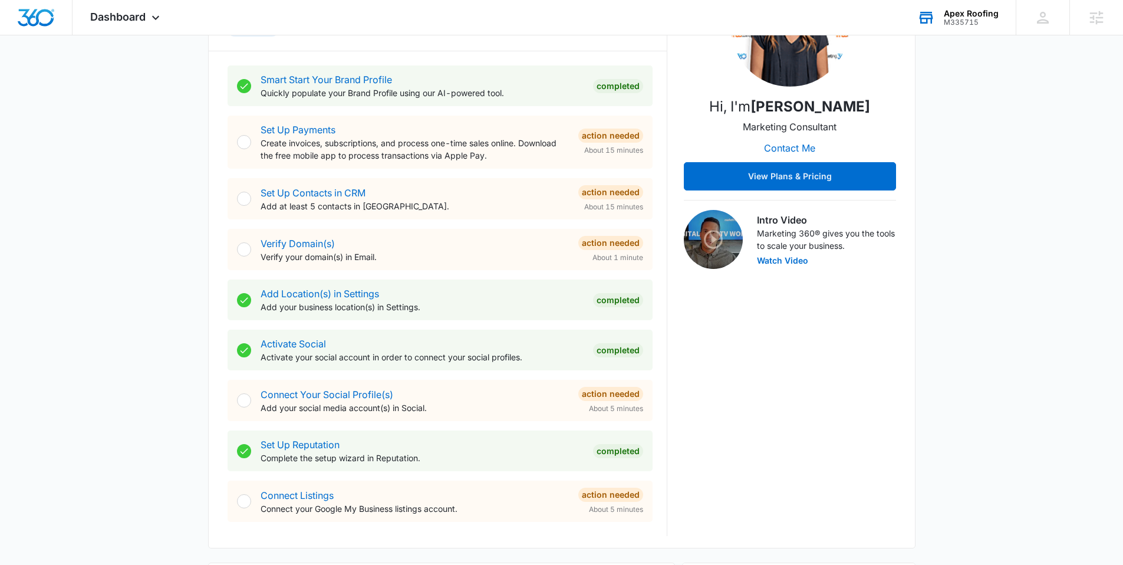
scroll to position [208, 0]
click at [310, 491] on link "Connect Listings" at bounding box center [297, 495] width 73 height 12
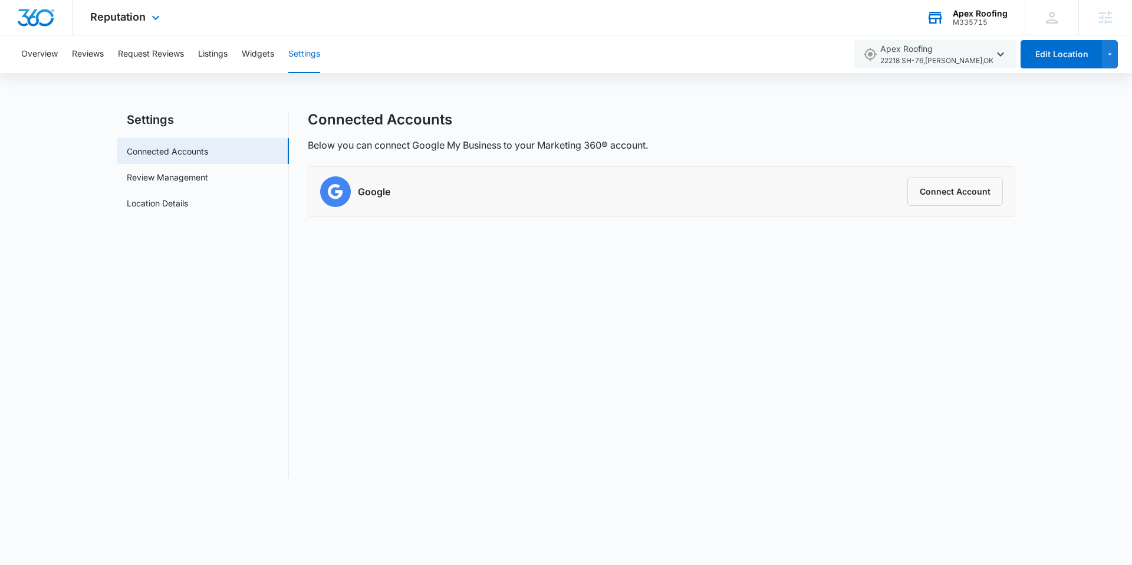
click at [34, 19] on img "Dashboard" at bounding box center [36, 18] width 38 height 18
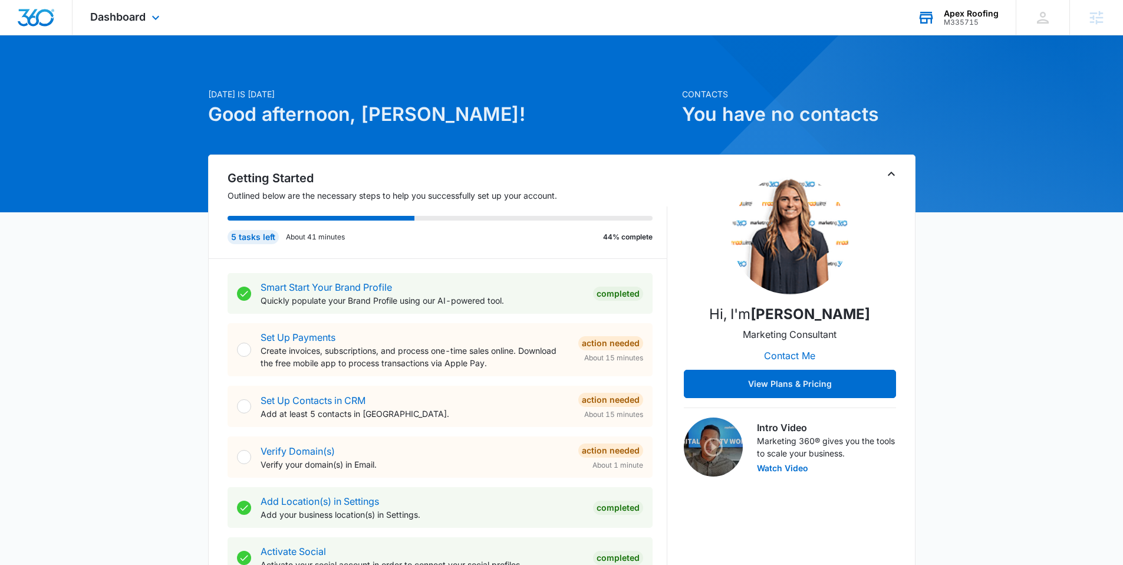
click at [147, 13] on div "Dashboard Apps Reputation Websites Forms CRM Email Social Shop Content Ads Inte…" at bounding box center [127, 17] width 108 height 35
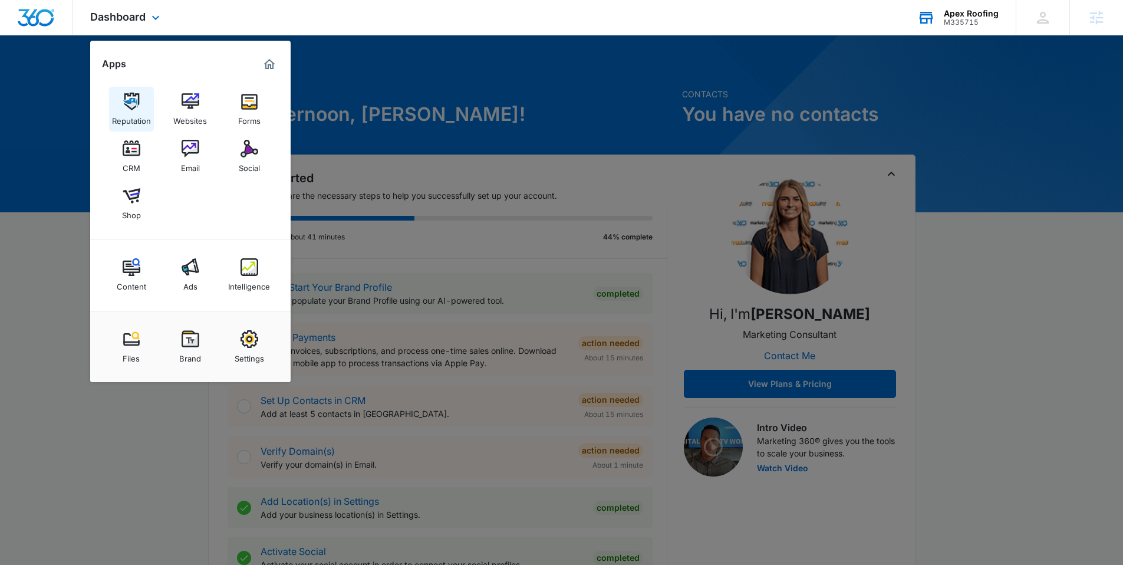
click at [136, 103] on img at bounding box center [132, 102] width 18 height 18
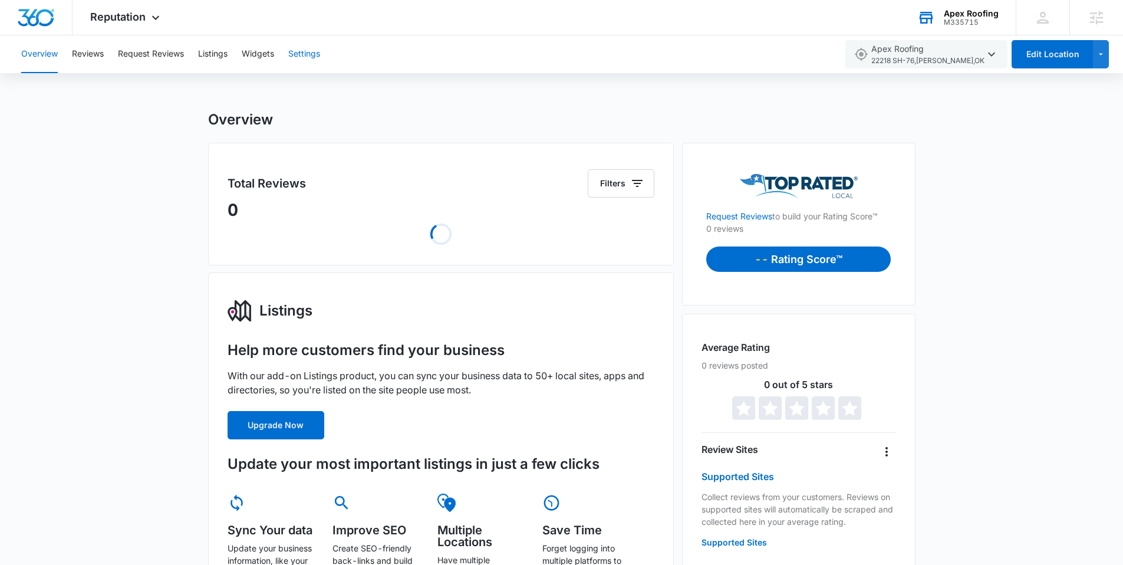
click at [308, 50] on button "Settings" at bounding box center [304, 54] width 32 height 38
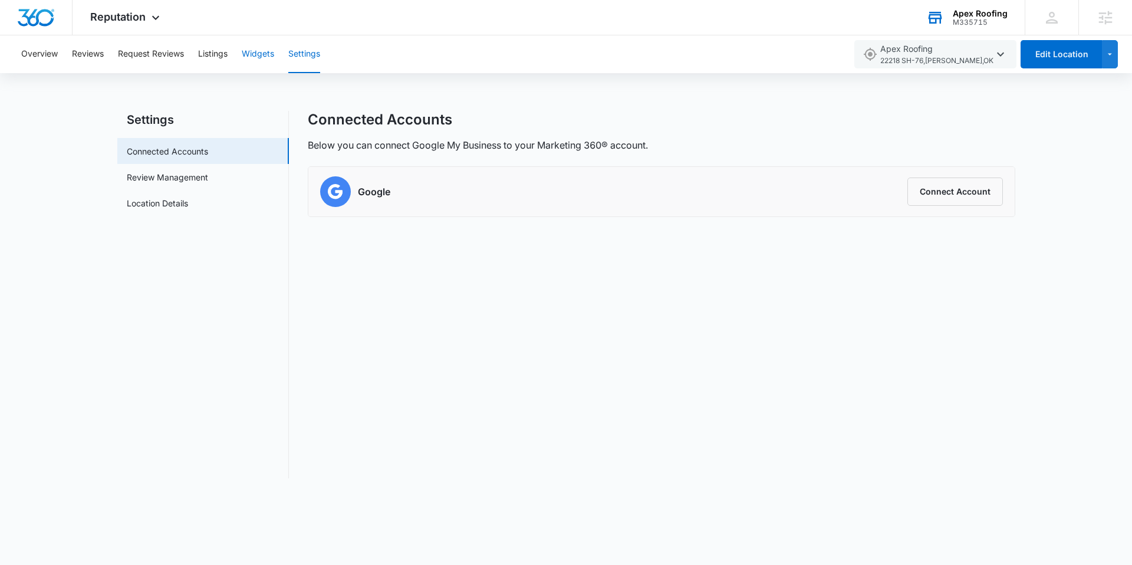
click at [261, 63] on button "Widgets" at bounding box center [258, 54] width 32 height 38
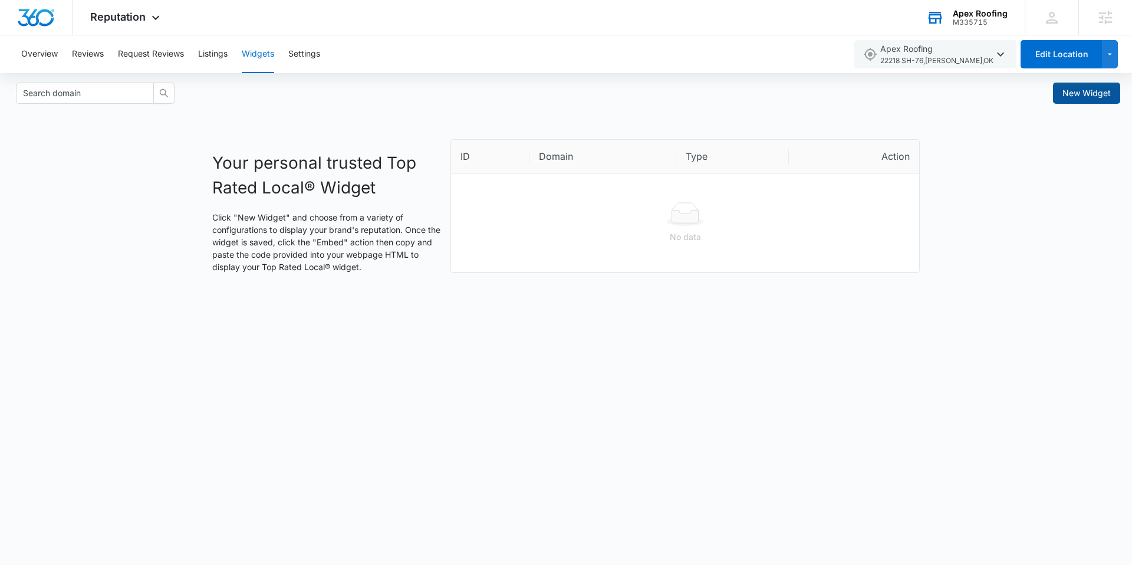
click at [1089, 96] on span "New Widget" at bounding box center [1087, 93] width 48 height 13
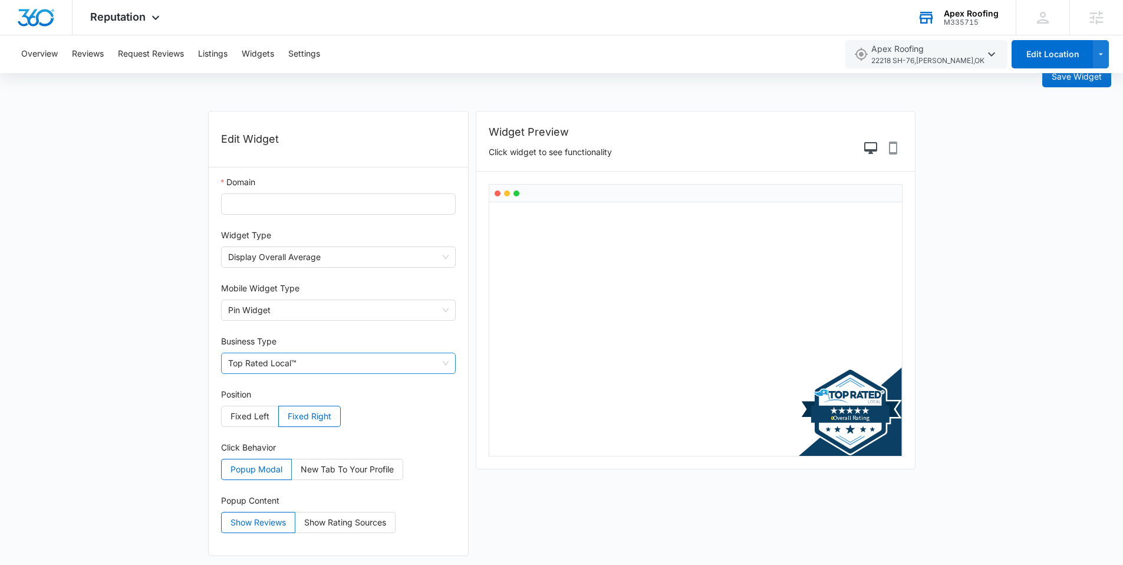
scroll to position [18, 0]
click at [358, 252] on span "Display Overall Average" at bounding box center [338, 256] width 221 height 20
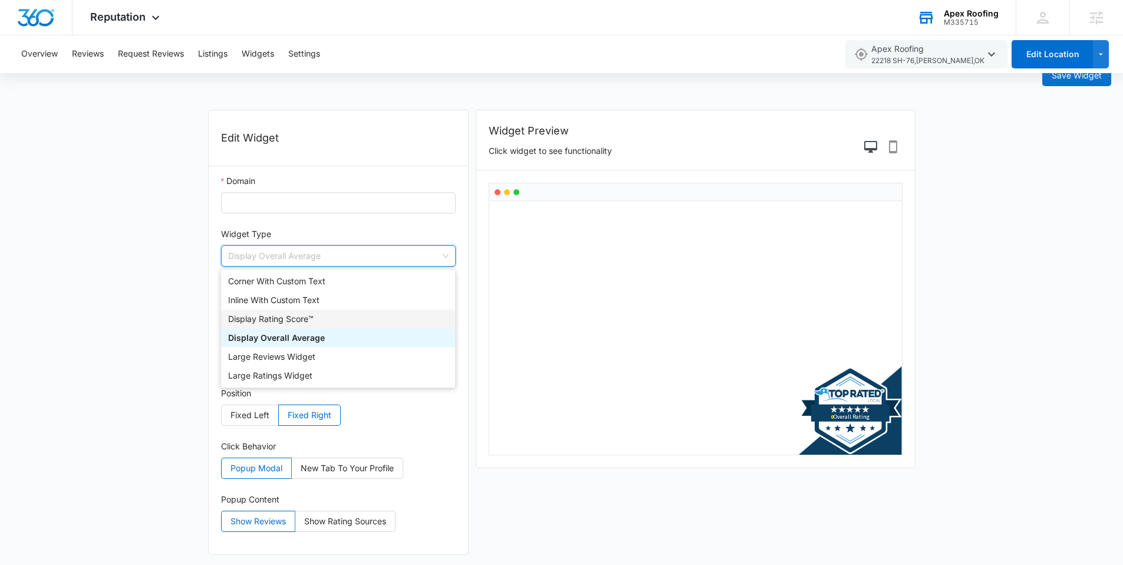
click at [293, 315] on div "Display Rating Score™" at bounding box center [338, 319] width 220 height 13
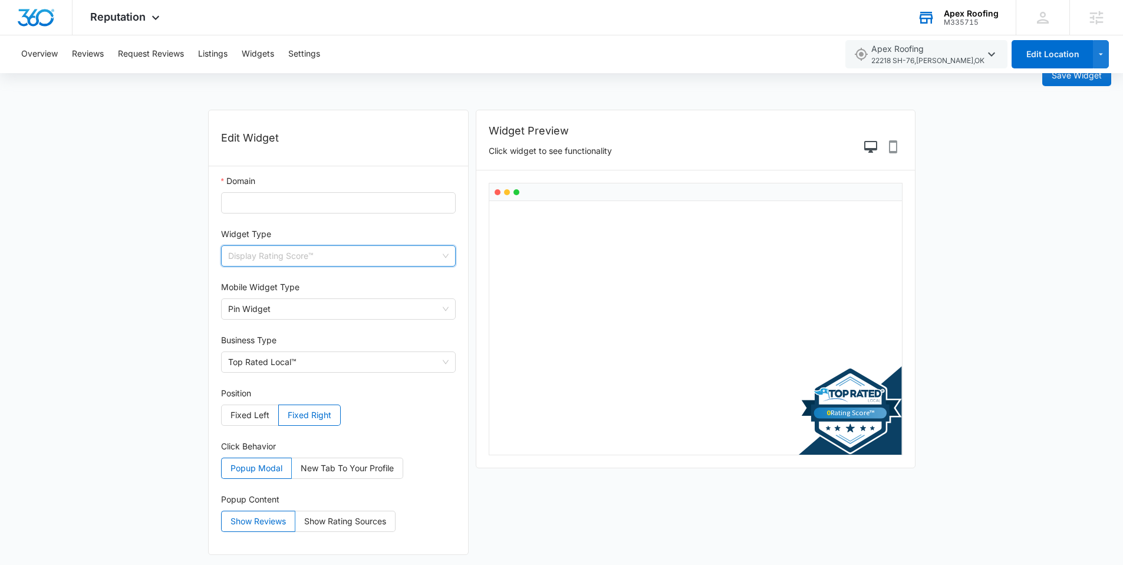
click at [288, 265] on span "Display Rating Score™" at bounding box center [338, 256] width 221 height 20
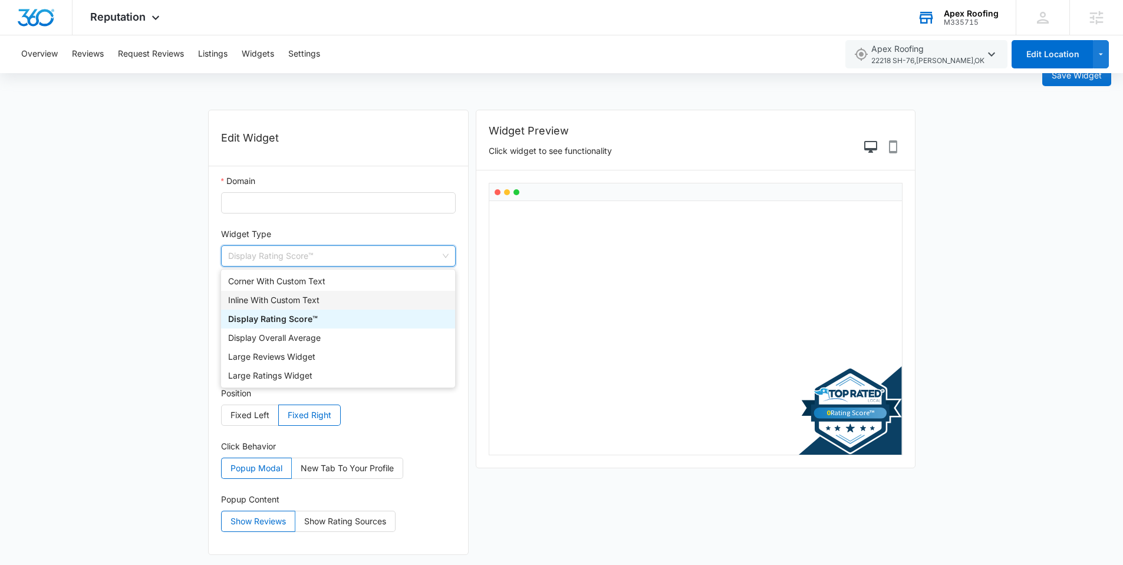
click at [293, 302] on div "Inline With Custom Text" at bounding box center [338, 300] width 220 height 13
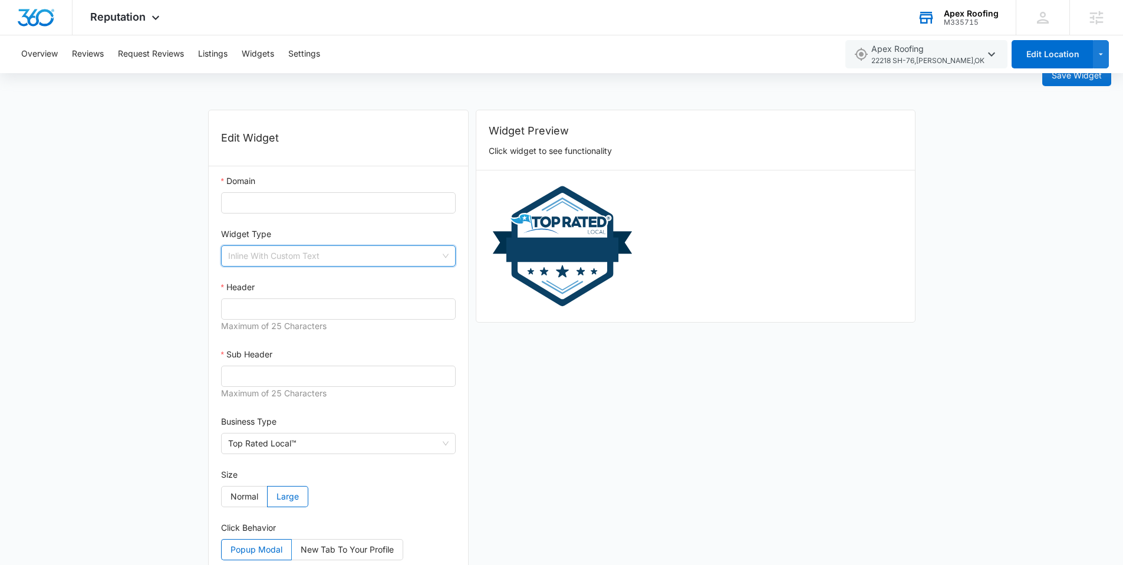
click at [320, 256] on span "Inline With Custom Text" at bounding box center [338, 256] width 221 height 20
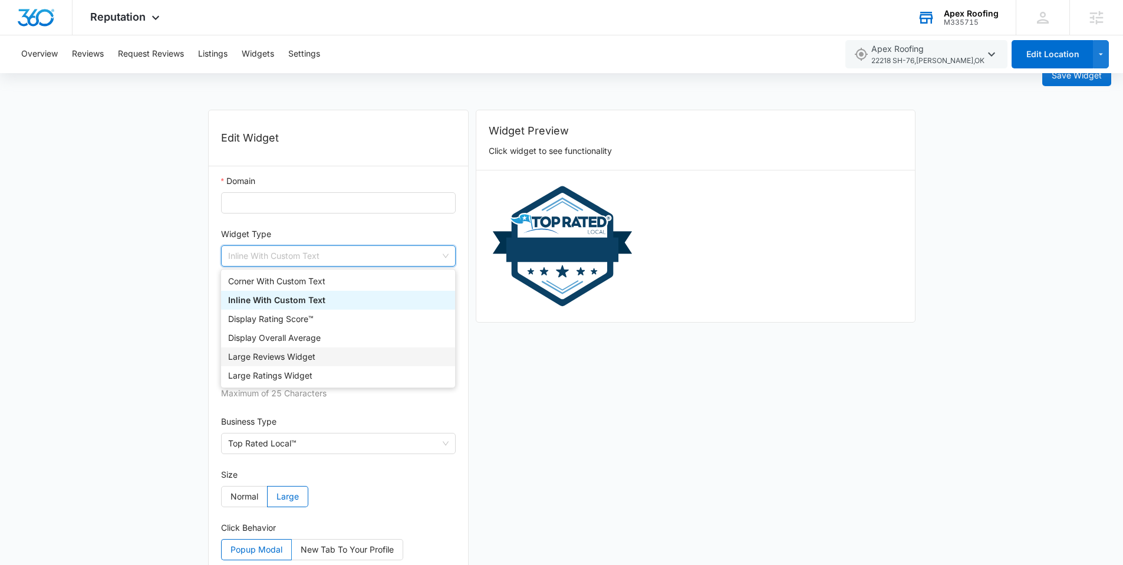
click at [292, 359] on div "Large Reviews Widget" at bounding box center [338, 356] width 220 height 13
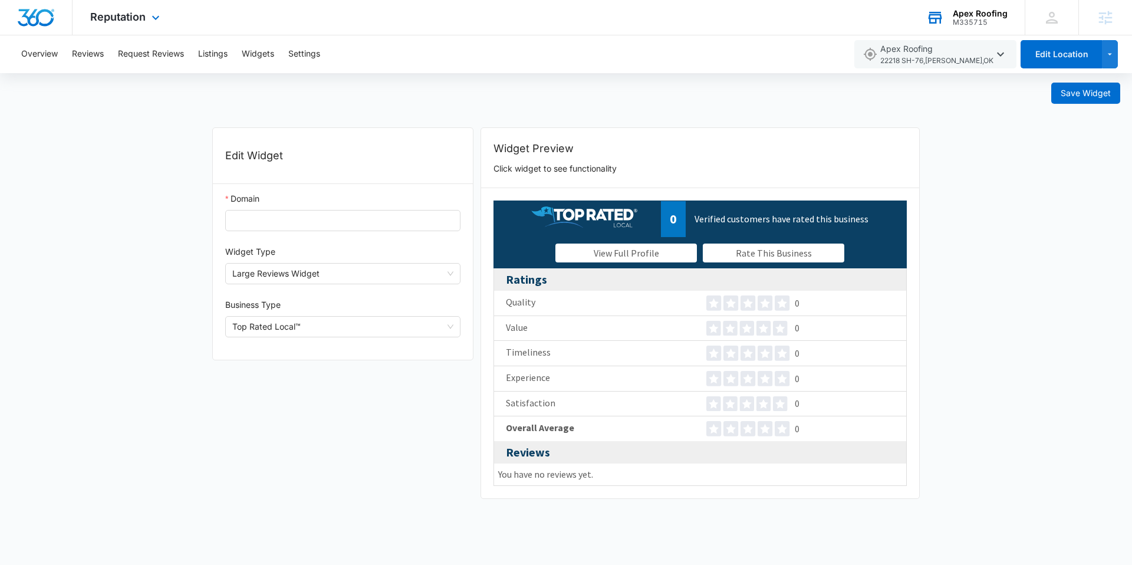
click at [35, 14] on img "Dashboard" at bounding box center [36, 18] width 38 height 18
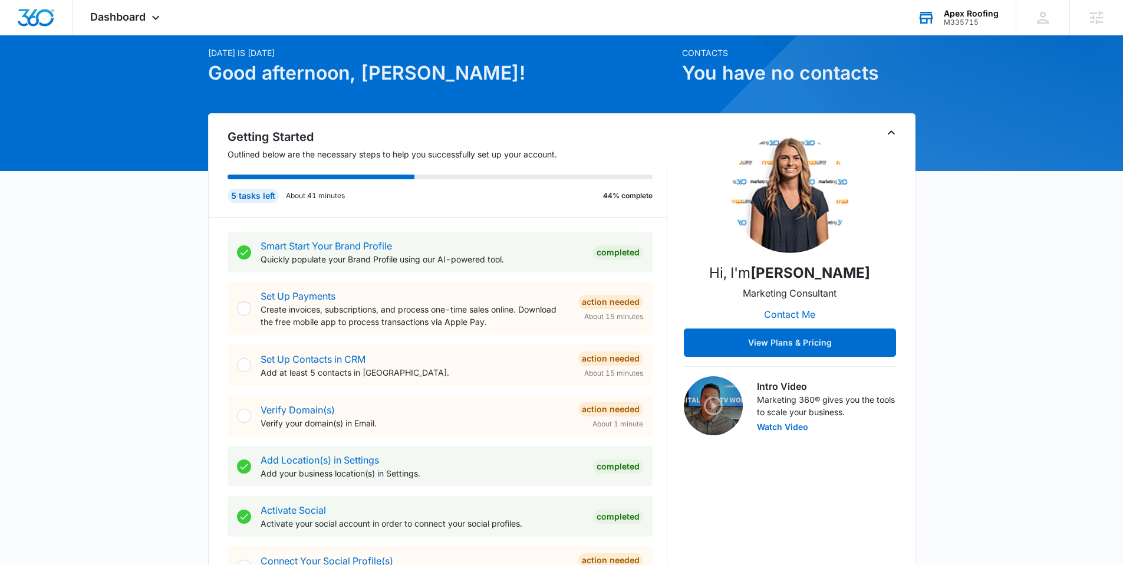
scroll to position [22, 0]
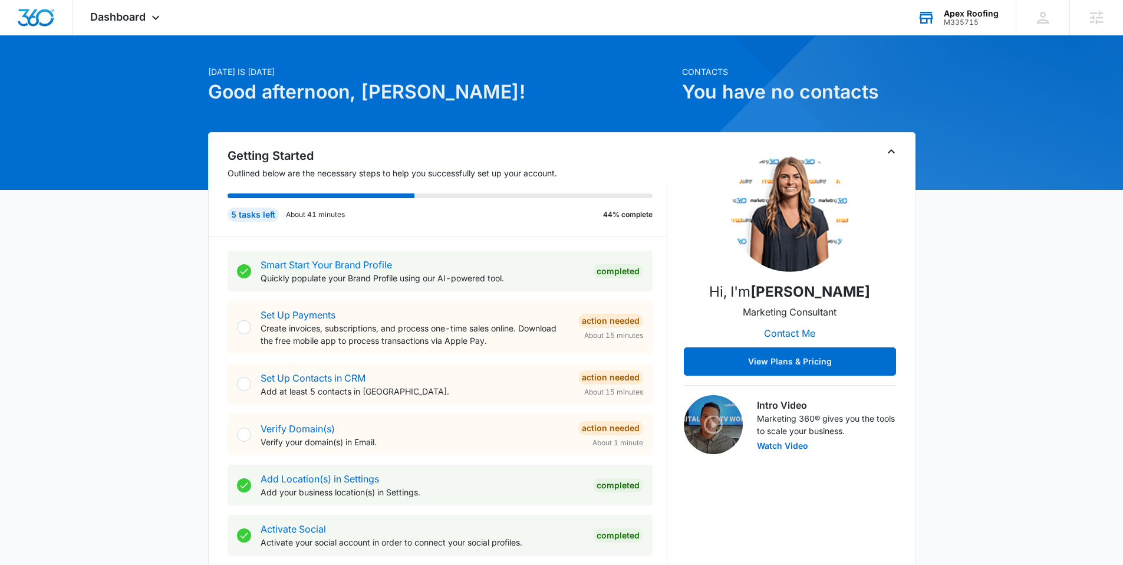
click at [978, 11] on div "Apex Roofing" at bounding box center [971, 13] width 55 height 9
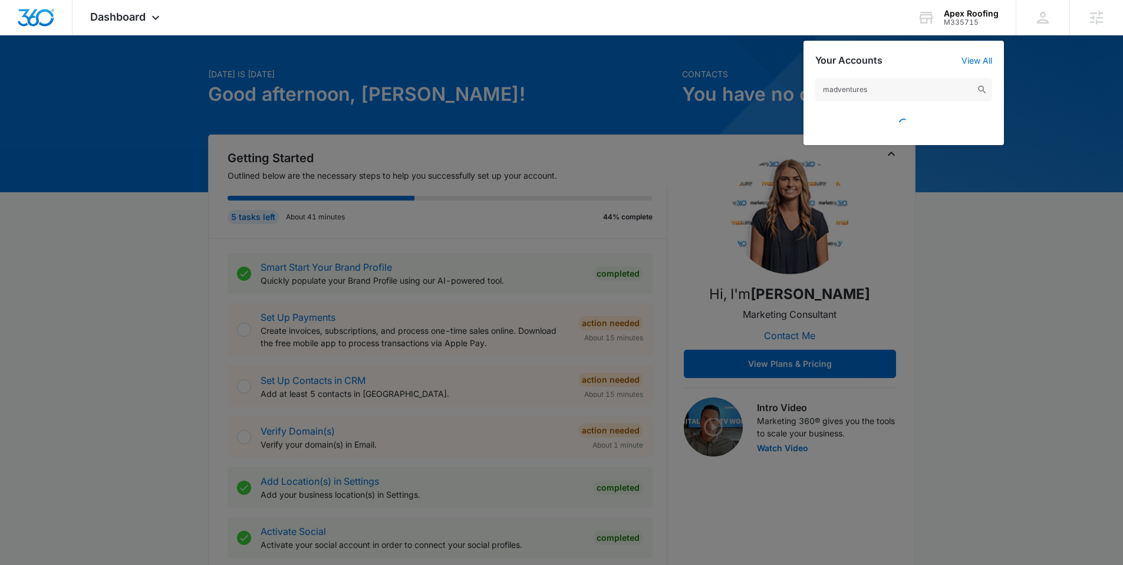
scroll to position [20, 0]
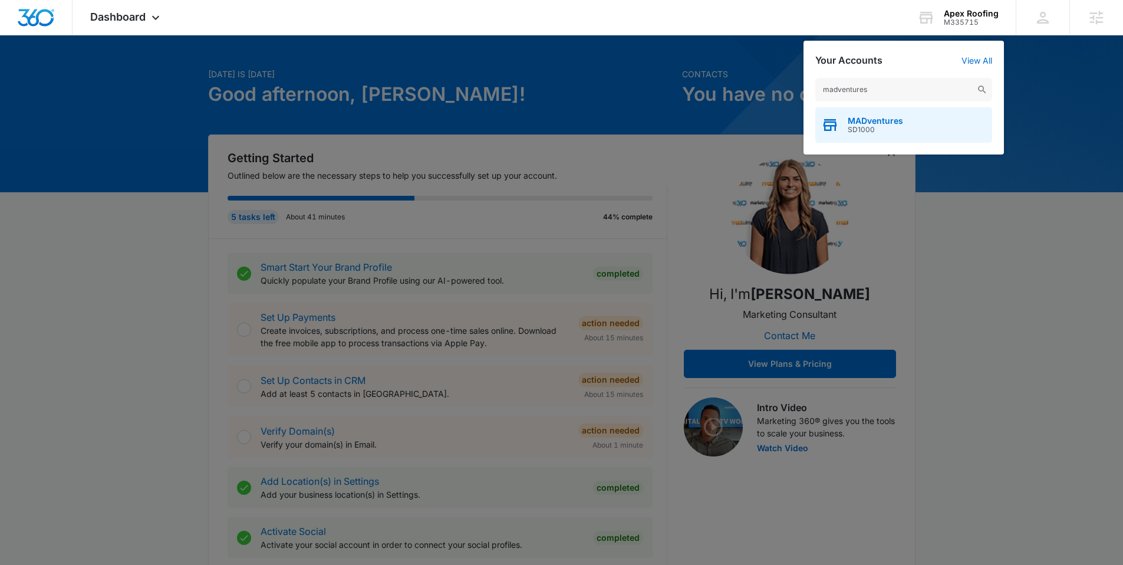
type input "madventures"
click at [865, 120] on span "MADventures" at bounding box center [875, 120] width 55 height 9
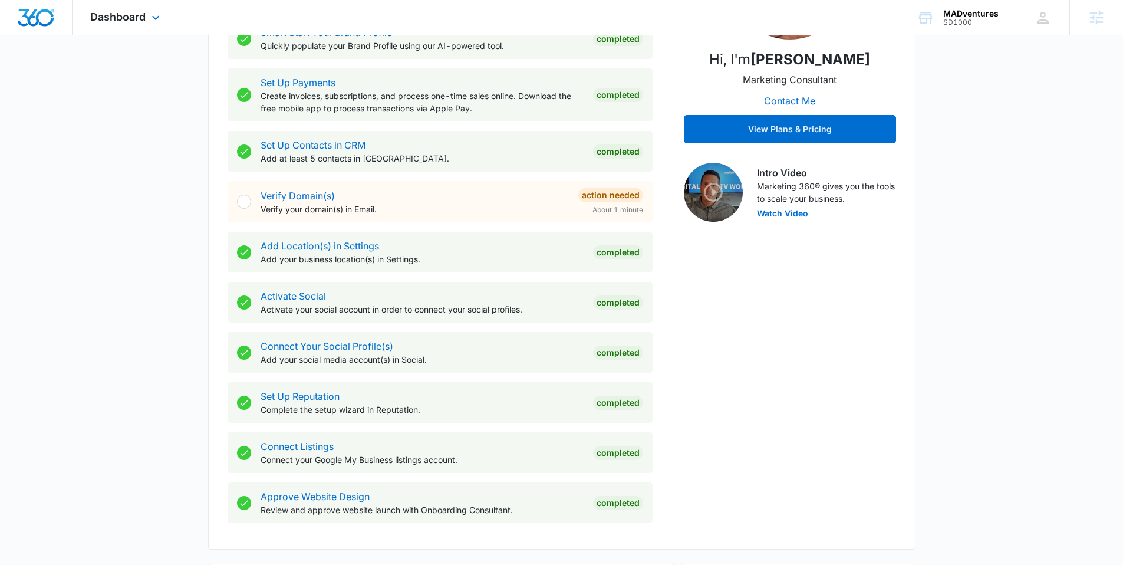
scroll to position [255, 0]
click at [145, 17] on span "Dashboard" at bounding box center [117, 17] width 55 height 12
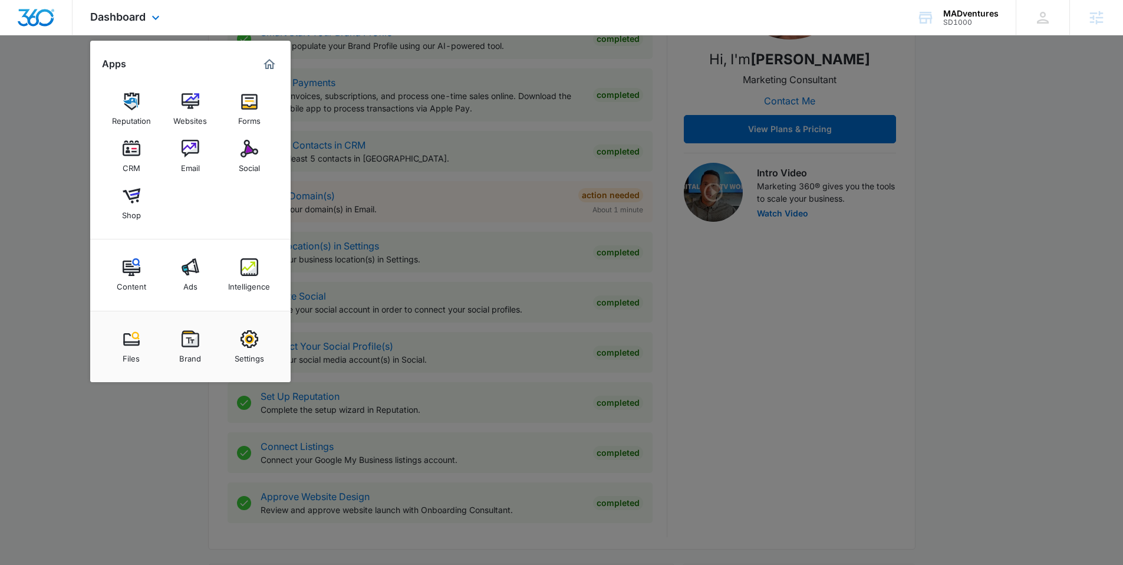
click at [272, 57] on img "Marketing 360® Dashboard" at bounding box center [269, 64] width 14 height 14
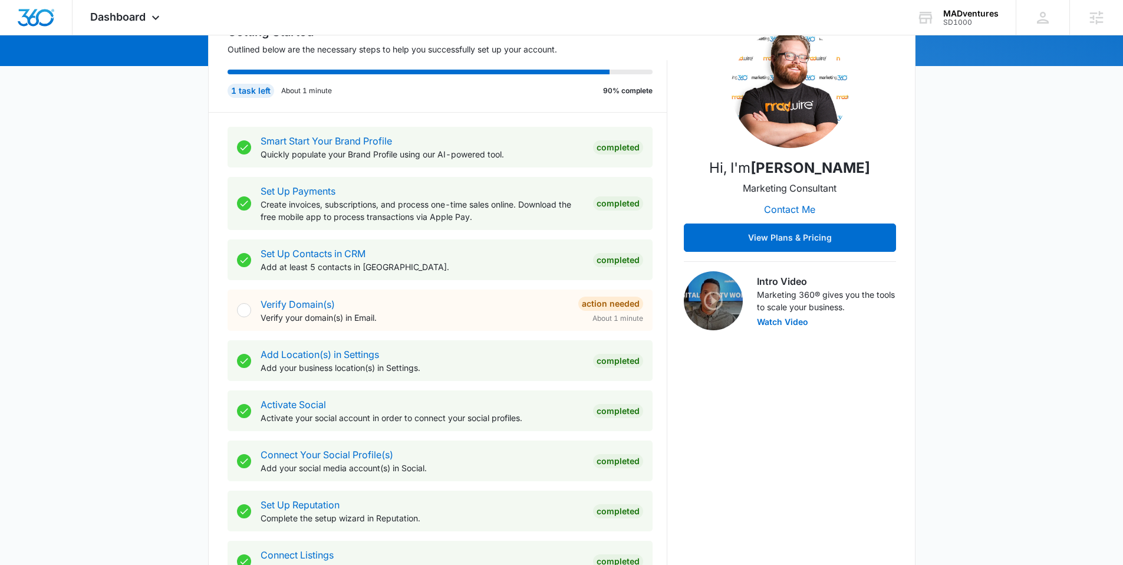
scroll to position [156, 0]
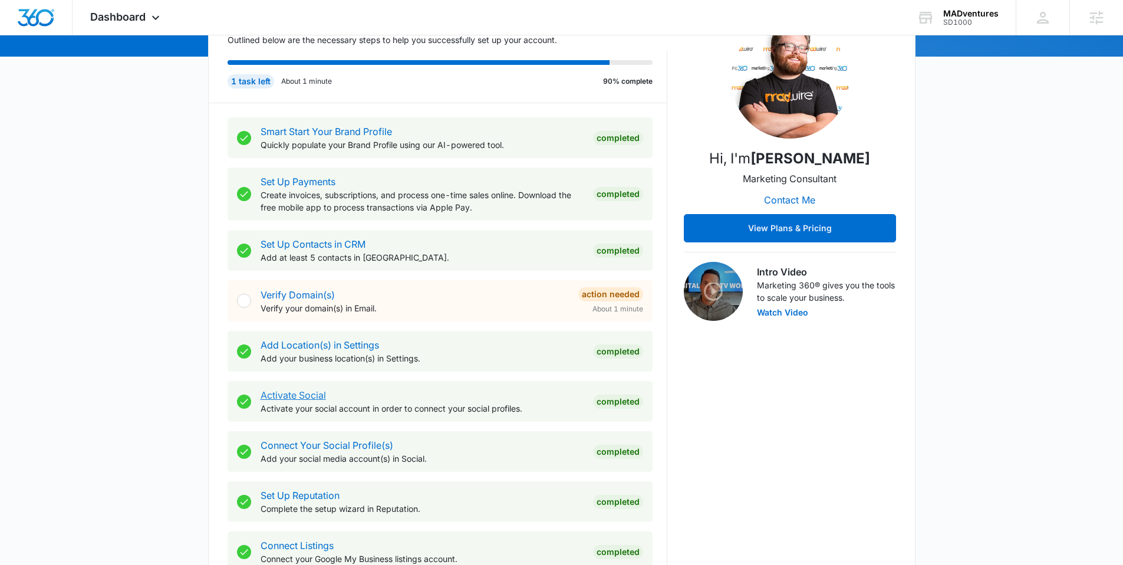
click at [312, 393] on link "Activate Social" at bounding box center [293, 395] width 65 height 12
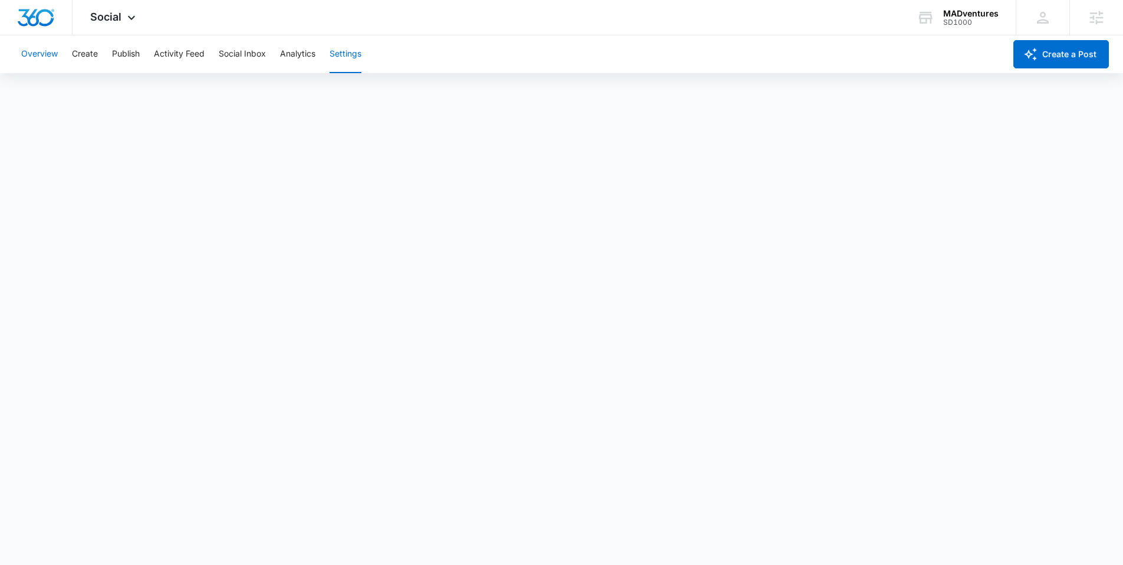
click at [37, 58] on button "Overview" at bounding box center [39, 54] width 37 height 38
click at [96, 55] on button "Create" at bounding box center [85, 54] width 26 height 38
click at [137, 51] on button "Publish" at bounding box center [126, 54] width 28 height 38
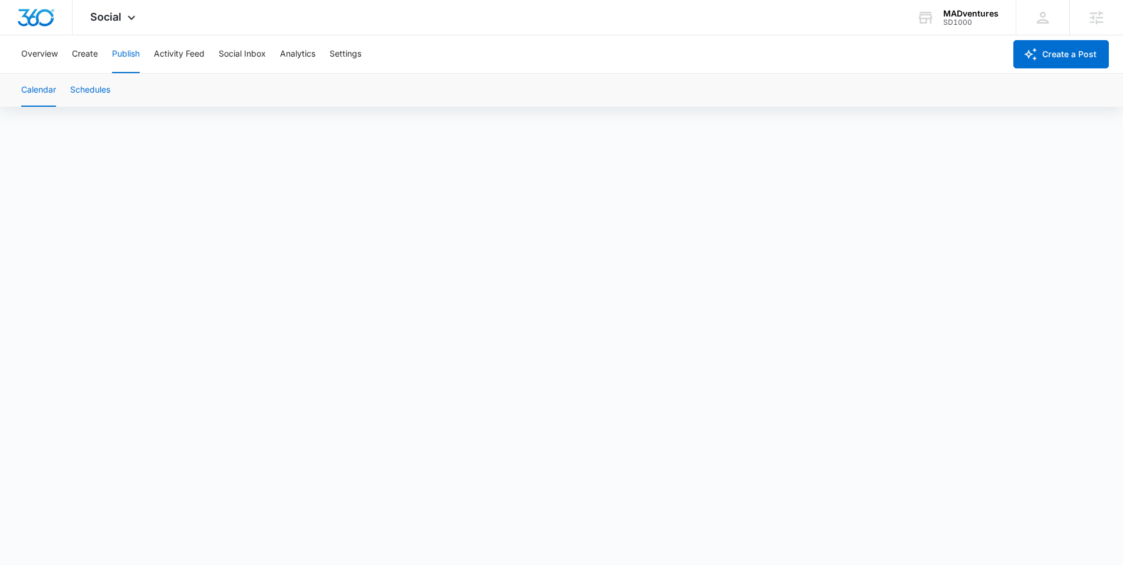
click at [103, 84] on button "Schedules" at bounding box center [90, 90] width 40 height 33
click at [305, 58] on button "Analytics" at bounding box center [297, 54] width 35 height 38
click at [102, 90] on button "Insights" at bounding box center [114, 90] width 30 height 33
click at [71, 96] on button "Post" at bounding box center [76, 90] width 17 height 33
click at [216, 92] on button "Hashtag" at bounding box center [217, 90] width 32 height 33
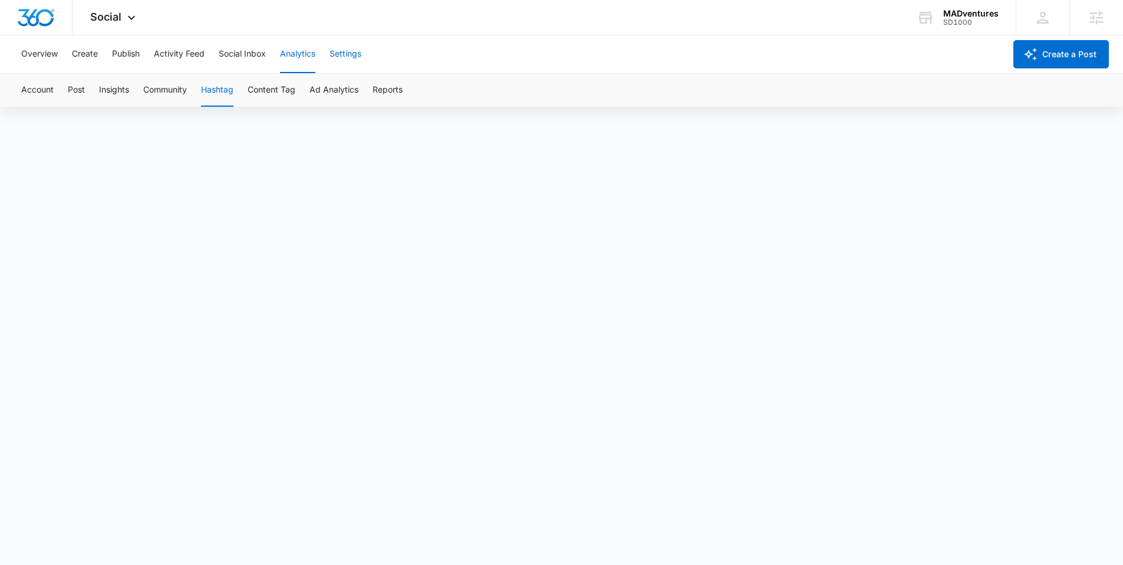
click at [357, 54] on button "Settings" at bounding box center [346, 54] width 32 height 38
click at [42, 57] on button "Overview" at bounding box center [39, 54] width 37 height 38
click at [32, 22] on img "Dashboard" at bounding box center [36, 18] width 38 height 18
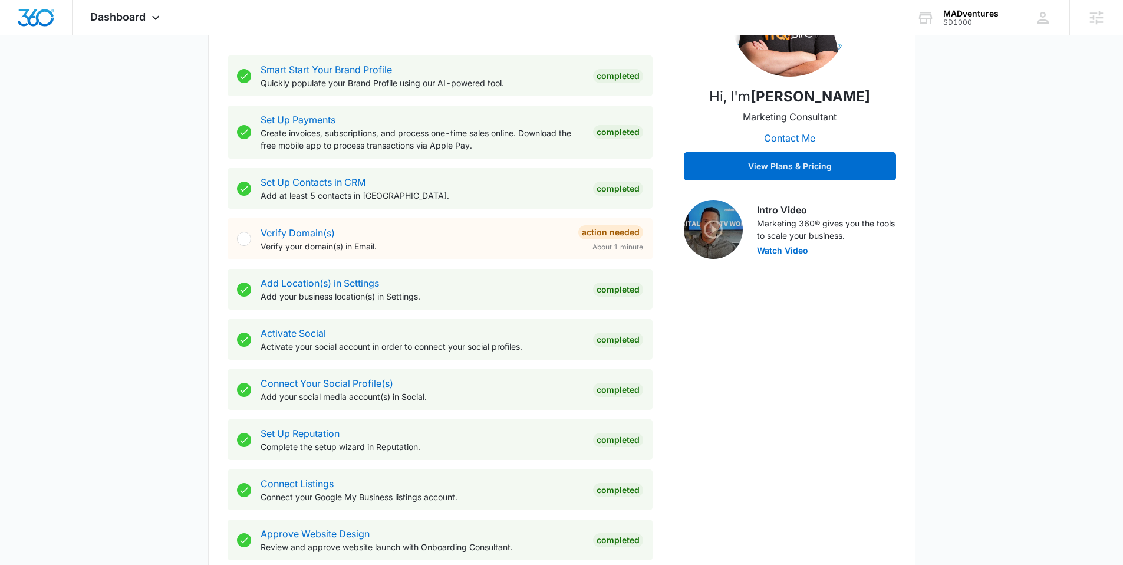
scroll to position [218, 0]
click at [121, 202] on div "Today is Tuesday, August 12th Good afternoon, Alexander! Contacts You have 465 …" at bounding box center [561, 494] width 1123 height 1323
click at [143, 24] on div "Dashboard Apps Reputation Websites Forms CRM Email Social Shop Content Ads Inte…" at bounding box center [127, 17] width 108 height 35
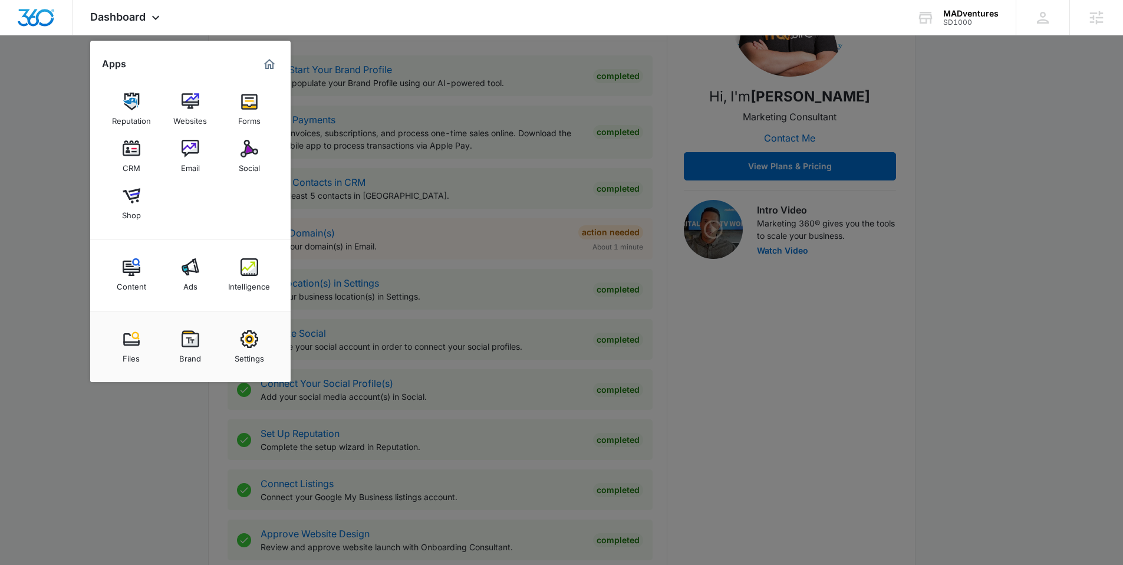
click at [476, 77] on div at bounding box center [561, 282] width 1123 height 565
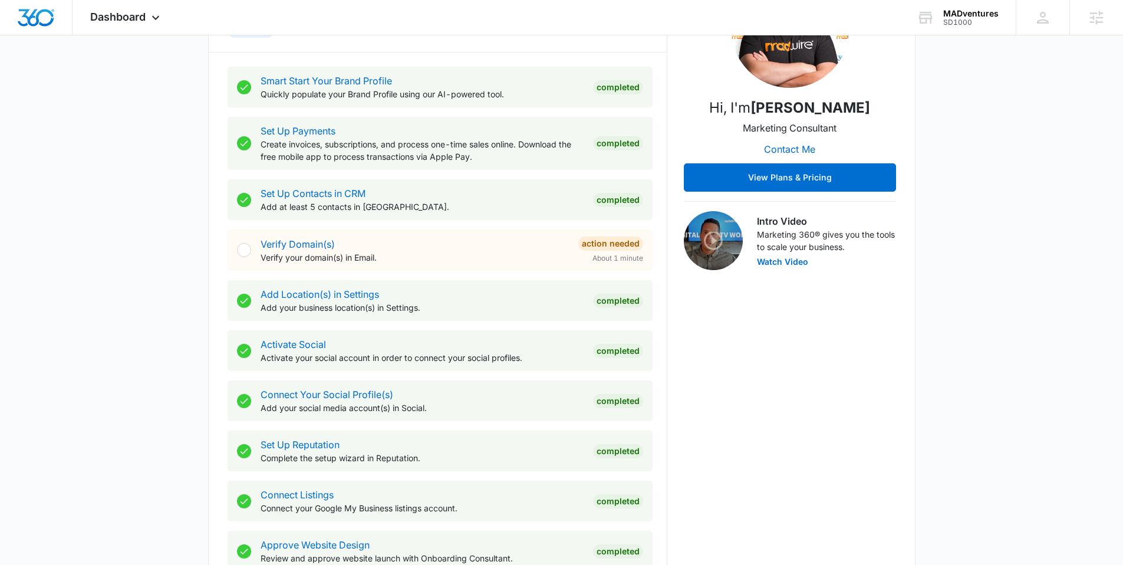
scroll to position [220, 0]
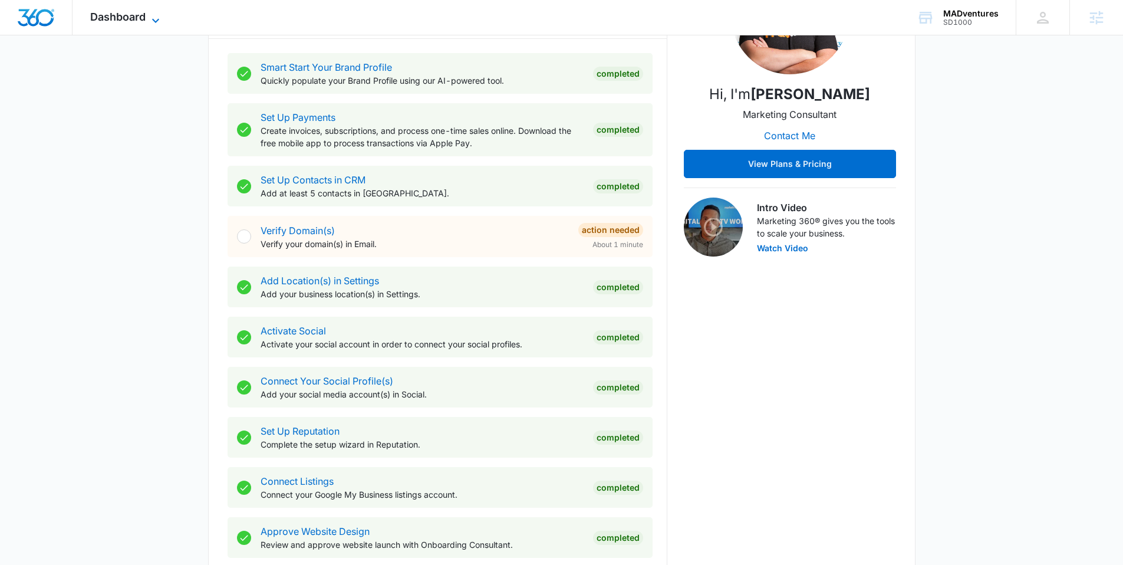
click at [159, 15] on icon at bounding box center [156, 21] width 14 height 14
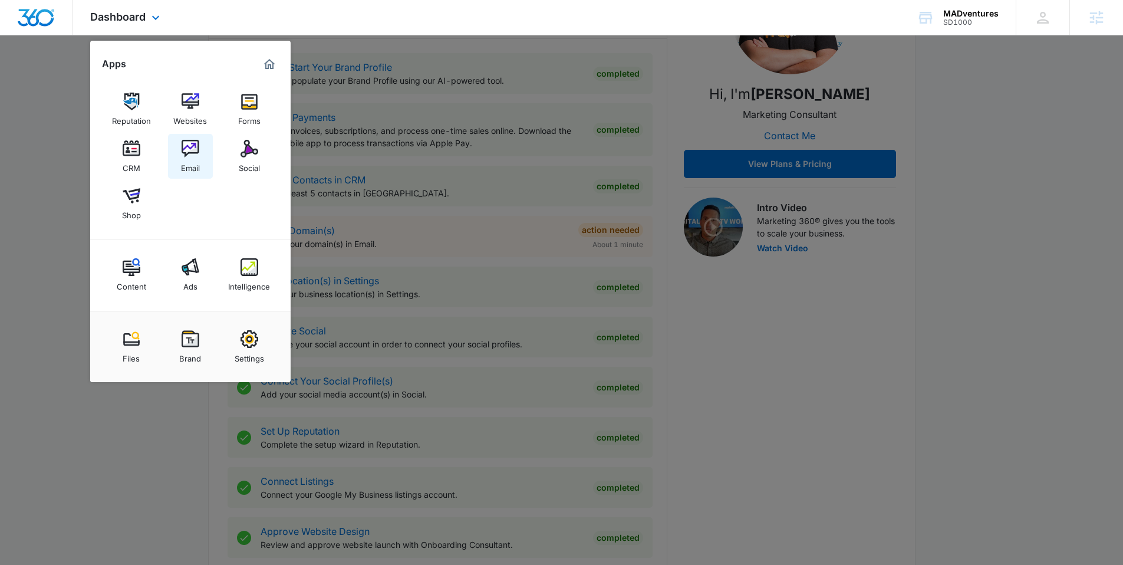
click at [190, 149] on img at bounding box center [191, 149] width 18 height 18
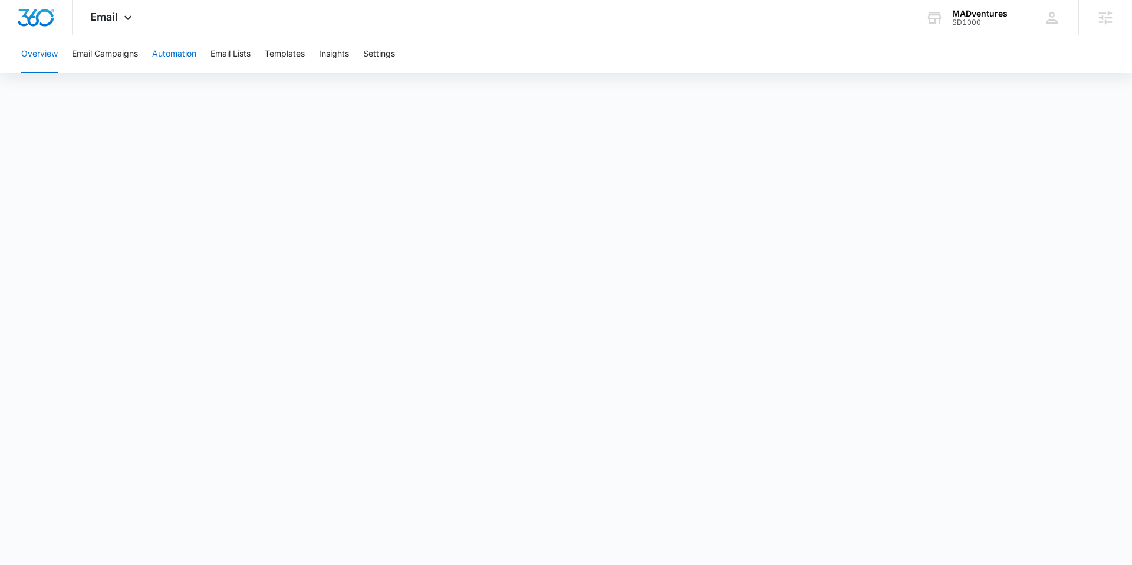
click at [174, 51] on button "Automation" at bounding box center [174, 54] width 44 height 38
click at [32, 9] on img "Dashboard" at bounding box center [36, 18] width 38 height 18
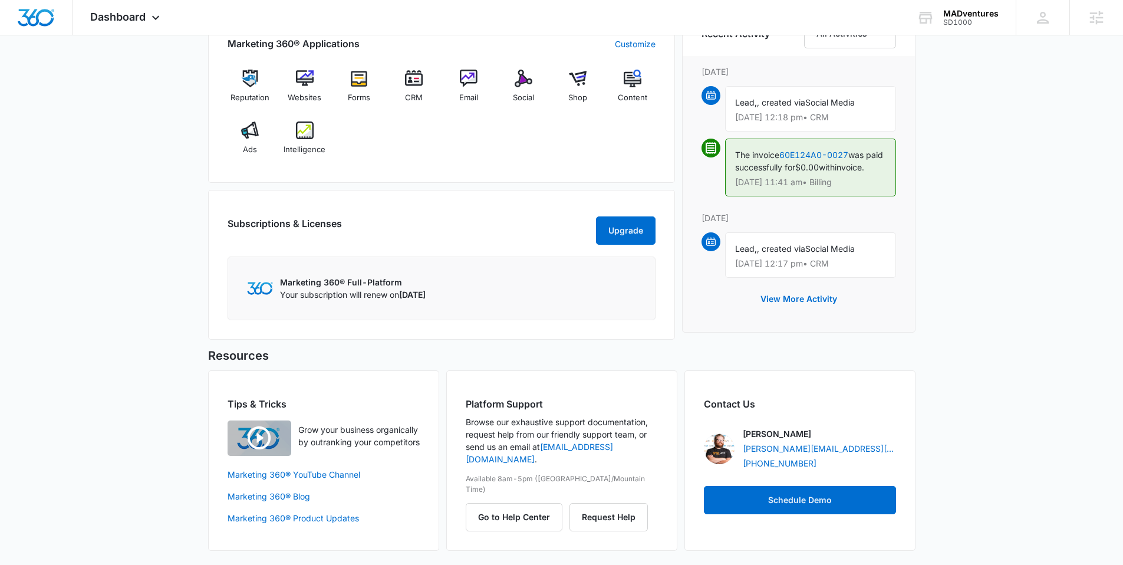
scroll to position [814, 0]
click at [308, 134] on div "Intelligence" at bounding box center [304, 142] width 45 height 42
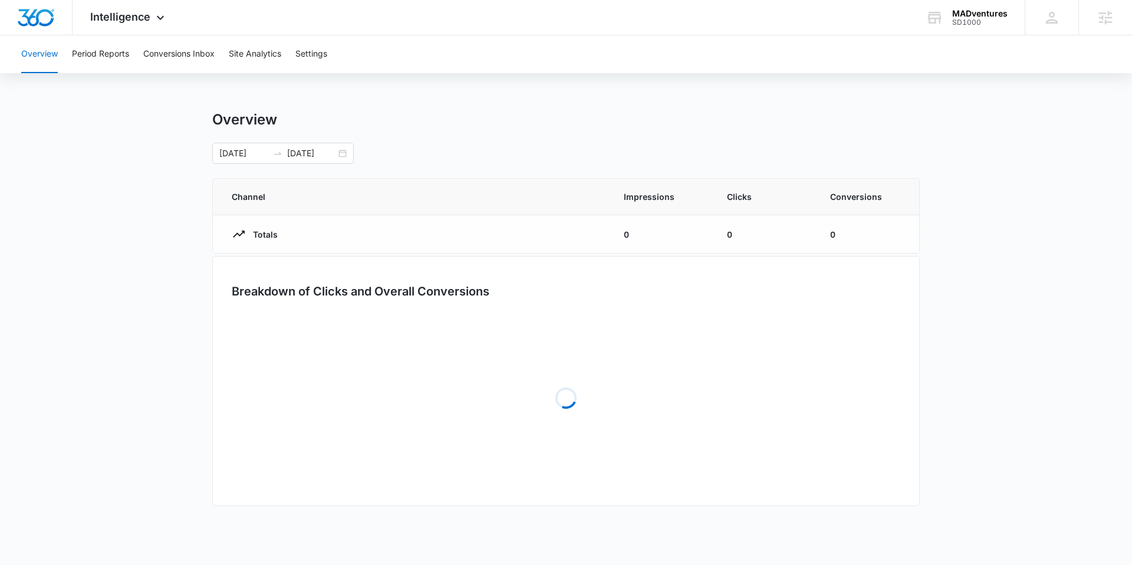
click at [201, 163] on main "Overview 07/12/2025 08/11/2025 Channel Impressions Clicks Conversions Totals 0 …" at bounding box center [566, 317] width 1132 height 412
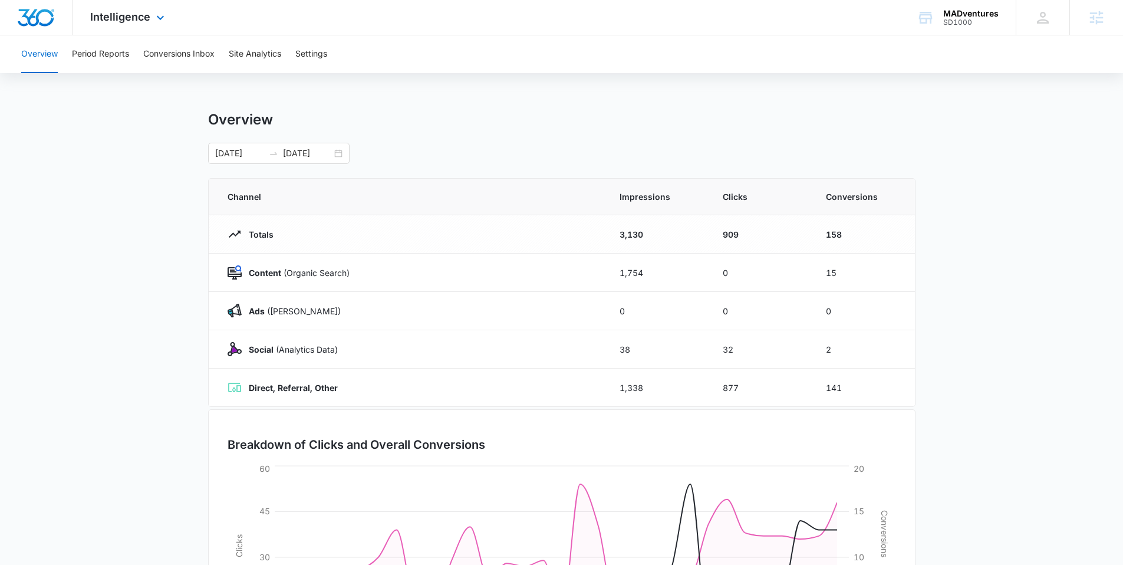
click at [41, 20] on img "Dashboard" at bounding box center [36, 18] width 38 height 18
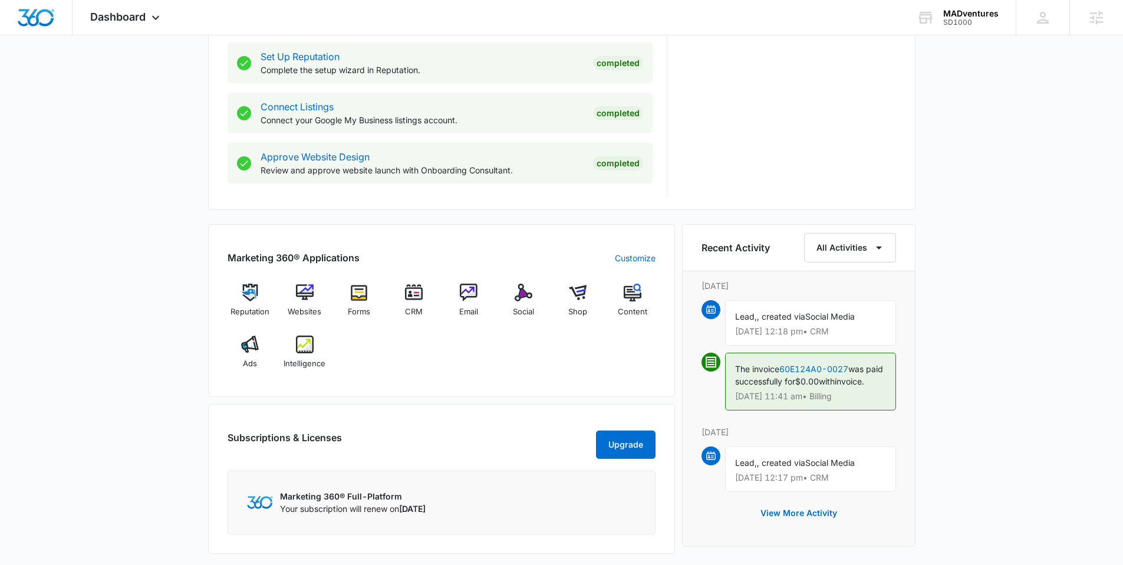
scroll to position [611, 0]
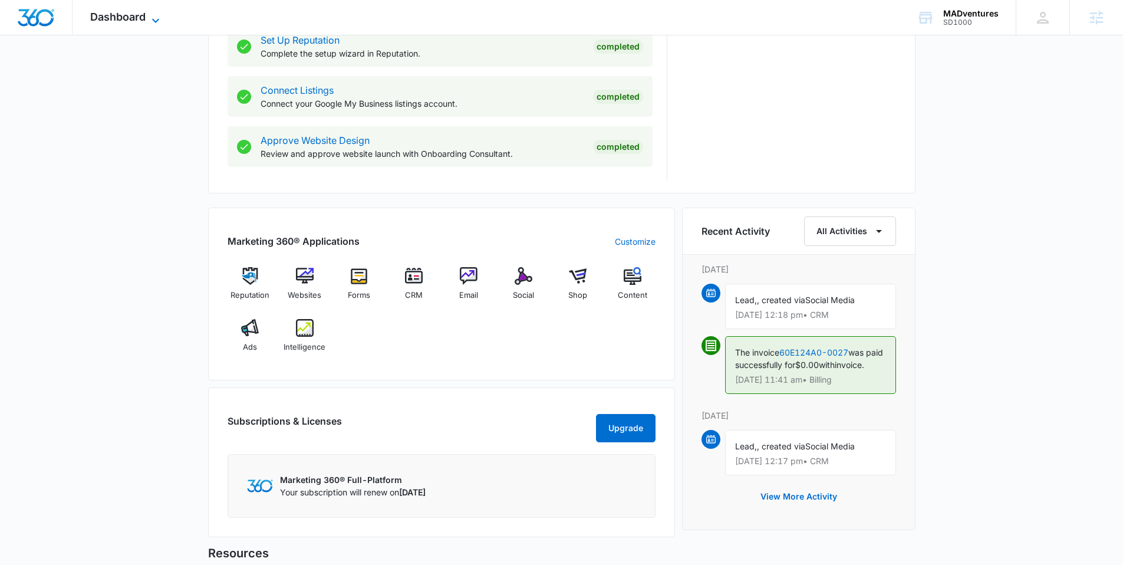
click at [143, 11] on span "Dashboard" at bounding box center [117, 17] width 55 height 12
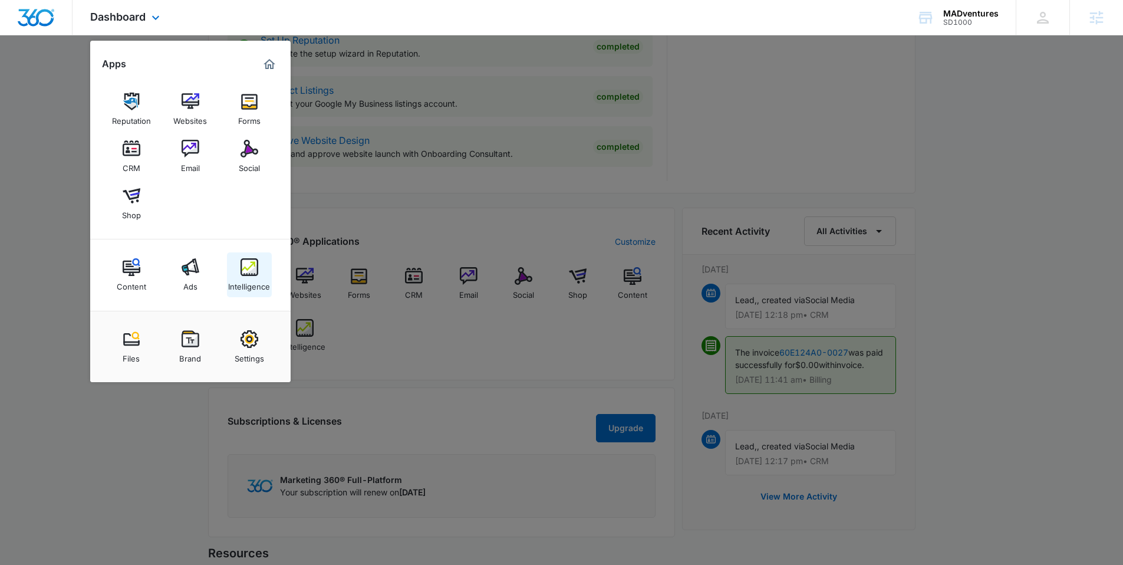
click at [245, 265] on img at bounding box center [250, 267] width 18 height 18
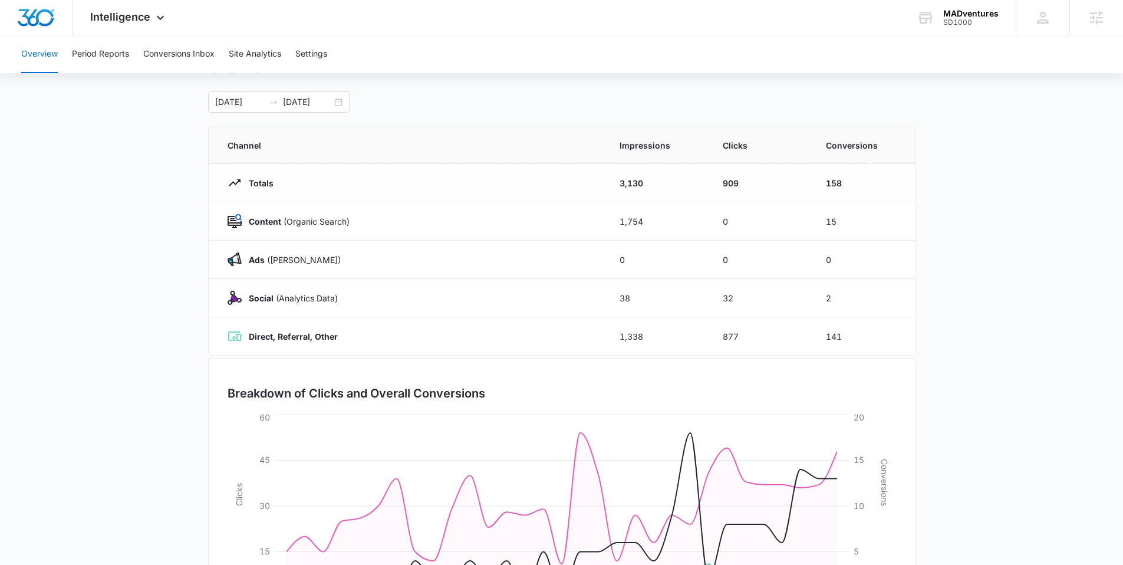
scroll to position [51, 0]
click at [111, 52] on button "Period Reports" at bounding box center [100, 54] width 57 height 38
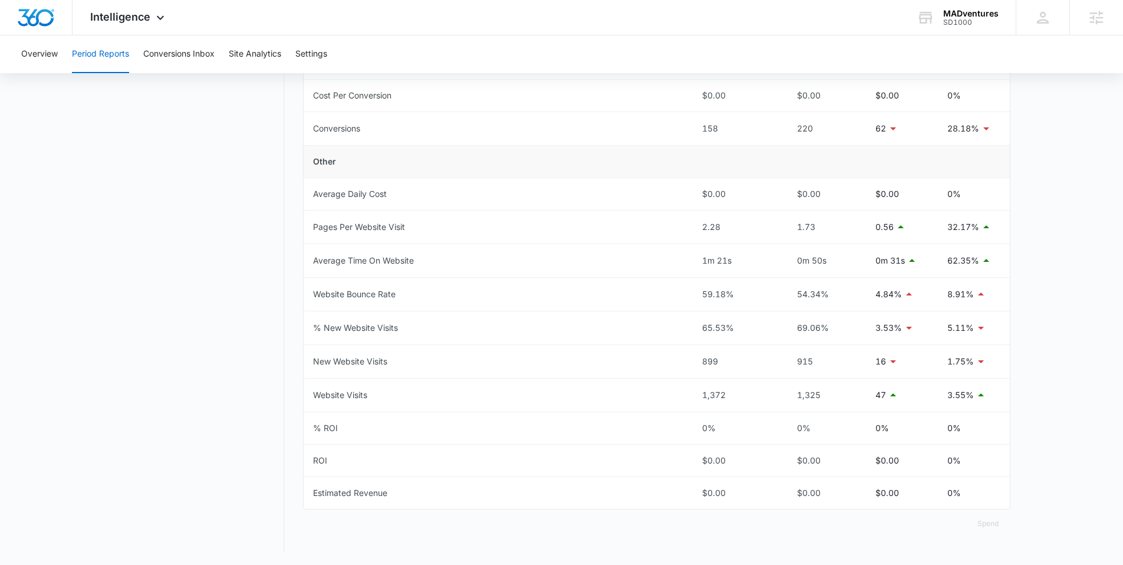
scroll to position [462, 0]
click at [32, 18] on img "Dashboard" at bounding box center [36, 18] width 38 height 18
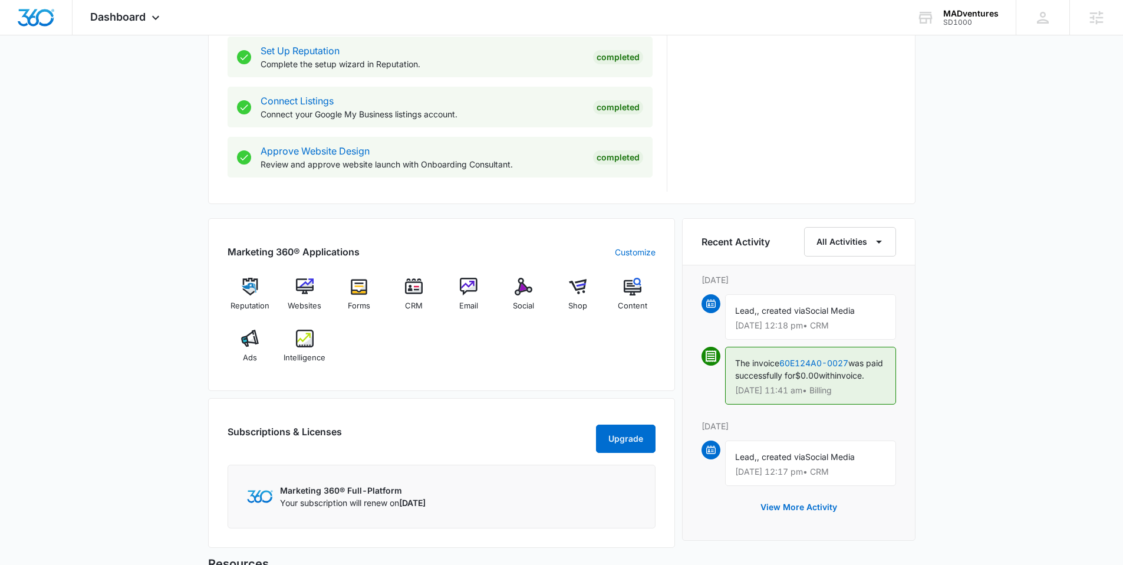
scroll to position [349, 0]
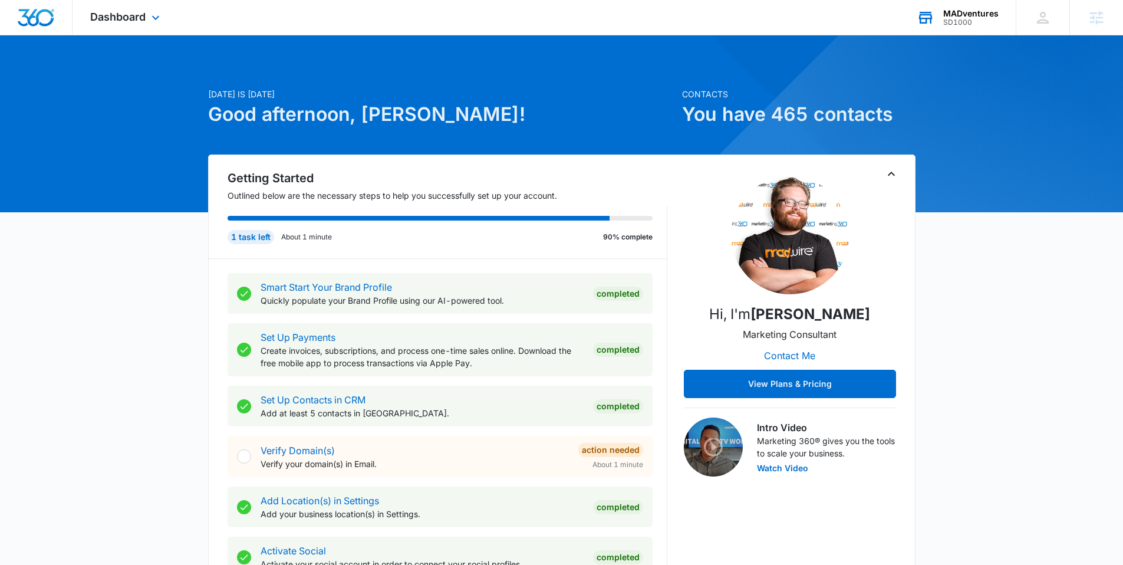
click at [1005, 16] on div "MADventures SD1000 Your Accounts View All" at bounding box center [957, 17] width 117 height 35
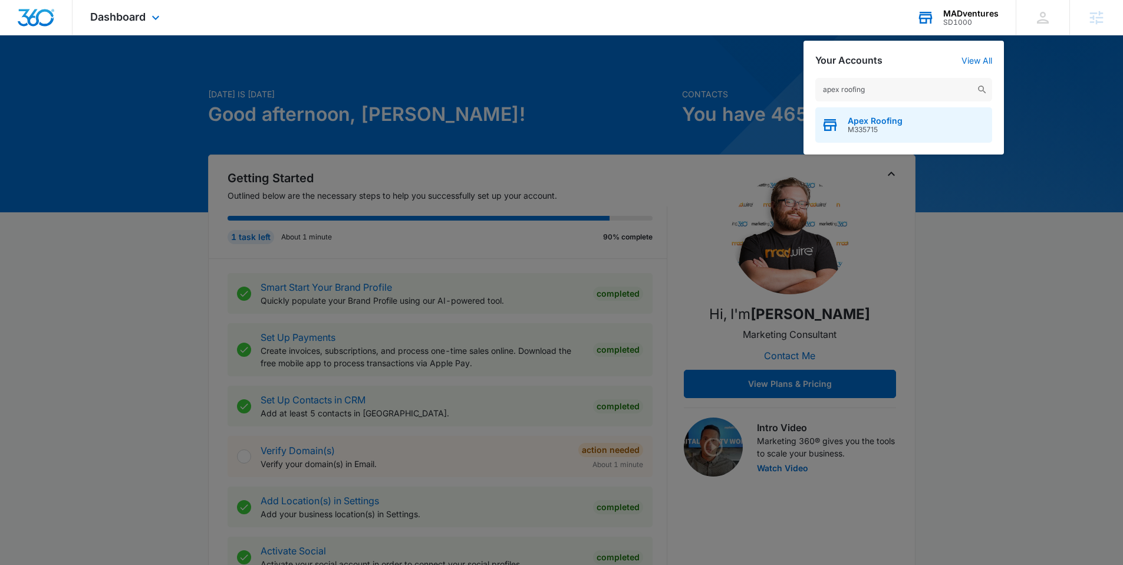
type input "apex roofing"
click at [878, 111] on div "Apex Roofing M335715" at bounding box center [903, 124] width 177 height 35
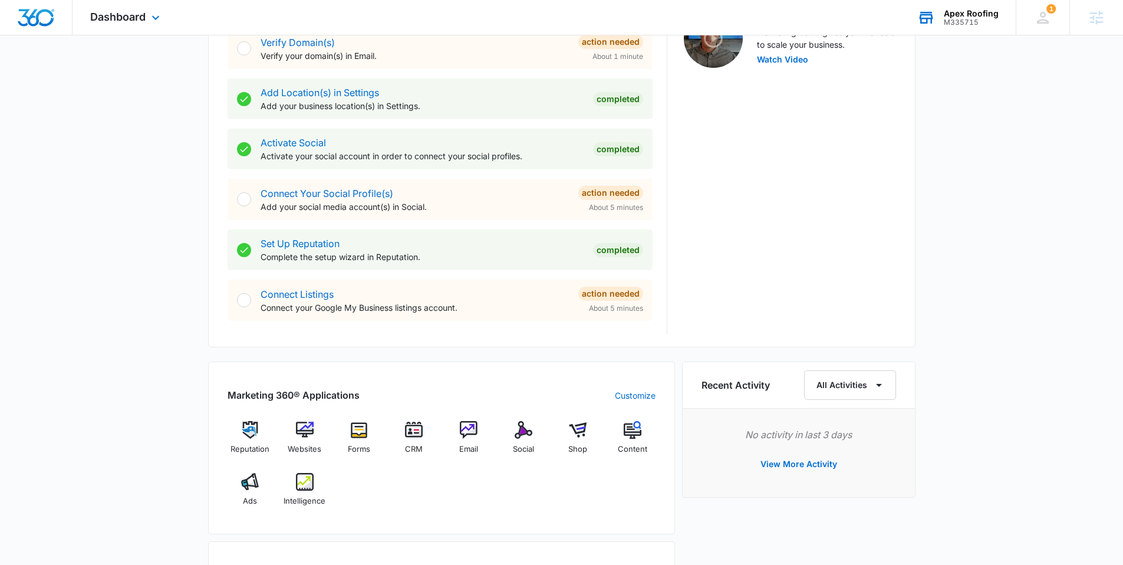
scroll to position [550, 0]
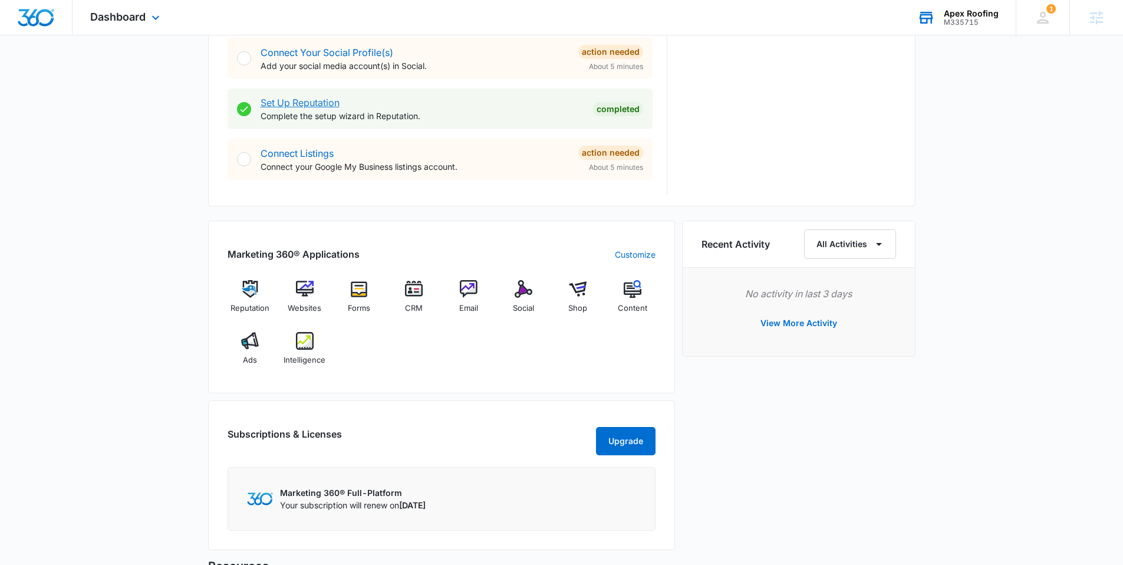
click at [305, 98] on link "Set Up Reputation" at bounding box center [300, 103] width 79 height 12
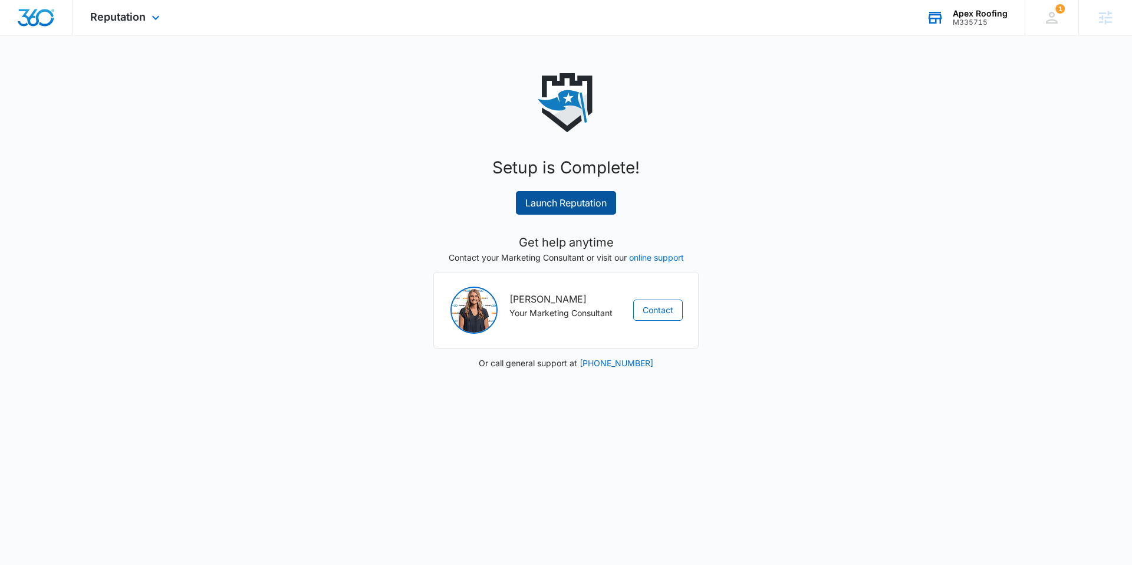
click at [586, 211] on link "Launch Reputation" at bounding box center [566, 203] width 100 height 24
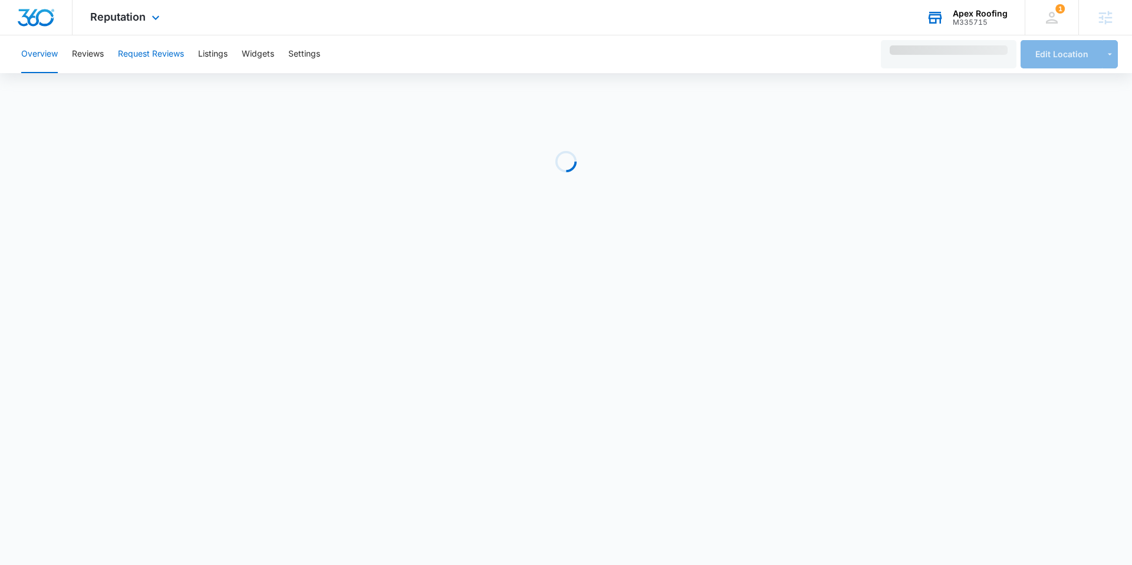
click at [152, 61] on button "Request Reviews" at bounding box center [151, 54] width 66 height 38
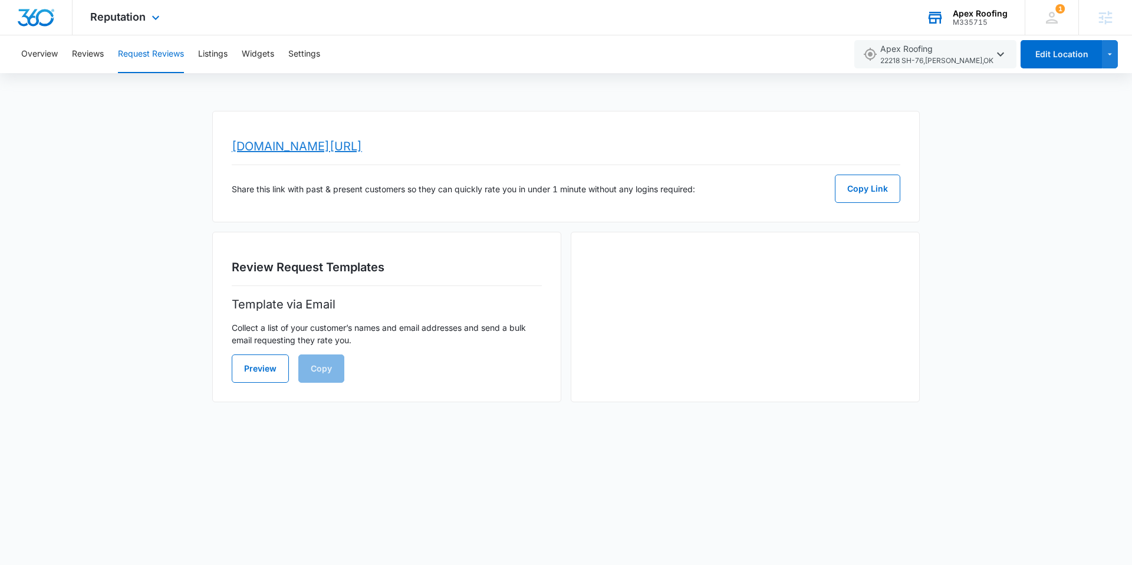
click at [362, 143] on link "[DOMAIN_NAME][URL]" at bounding box center [297, 146] width 130 height 14
